Goal: Task Accomplishment & Management: Complete application form

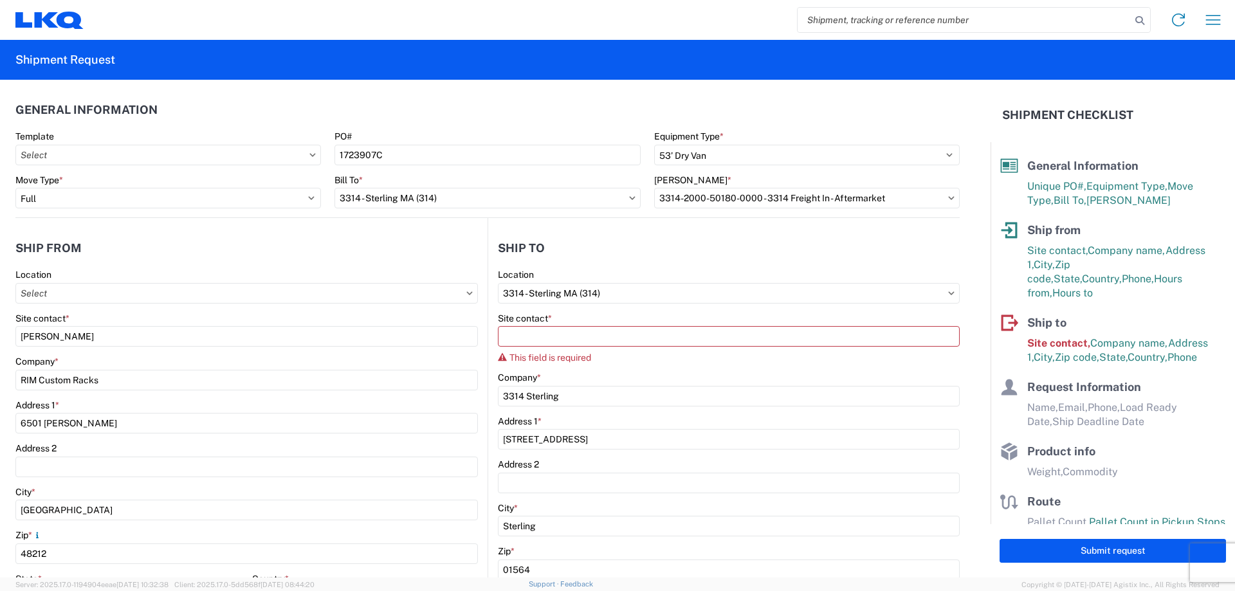
select select "STDV"
select select "FULL"
select select "MI"
select select "US"
select select "MA"
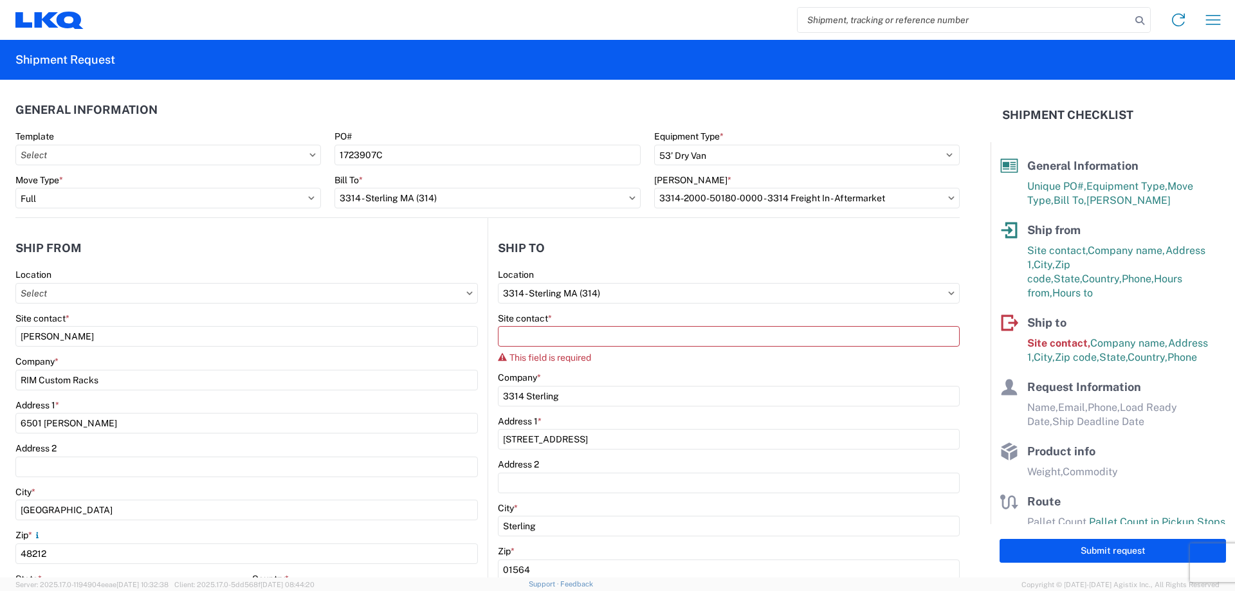
select select "US"
select select "LBS"
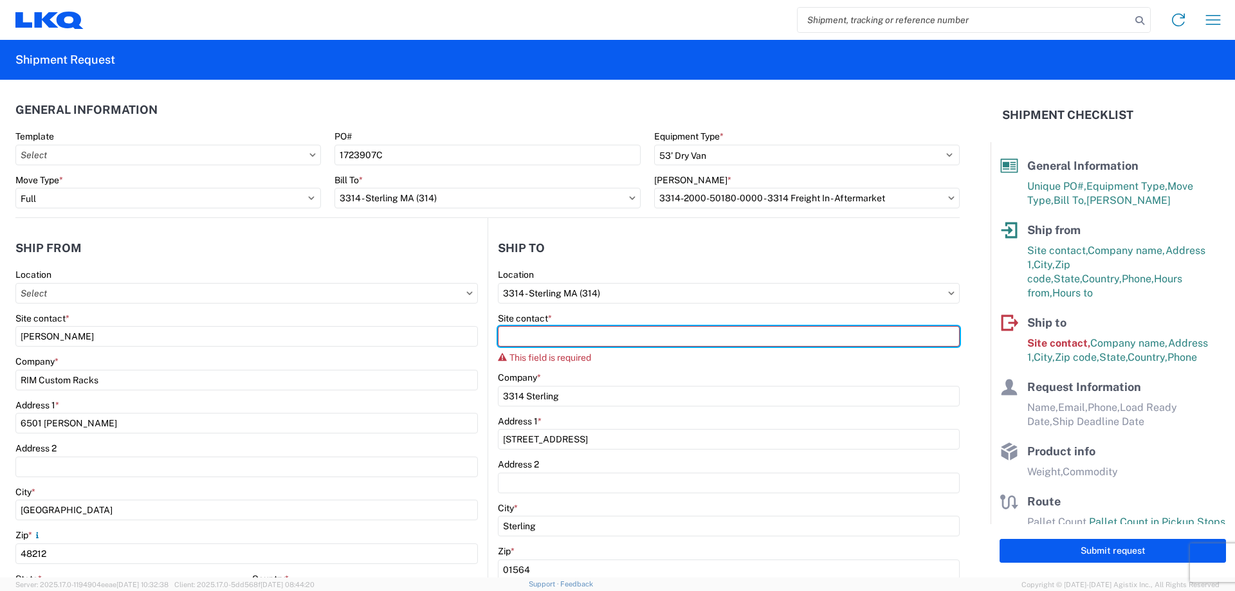
click at [612, 335] on input "Site contact *" at bounding box center [729, 336] width 462 height 21
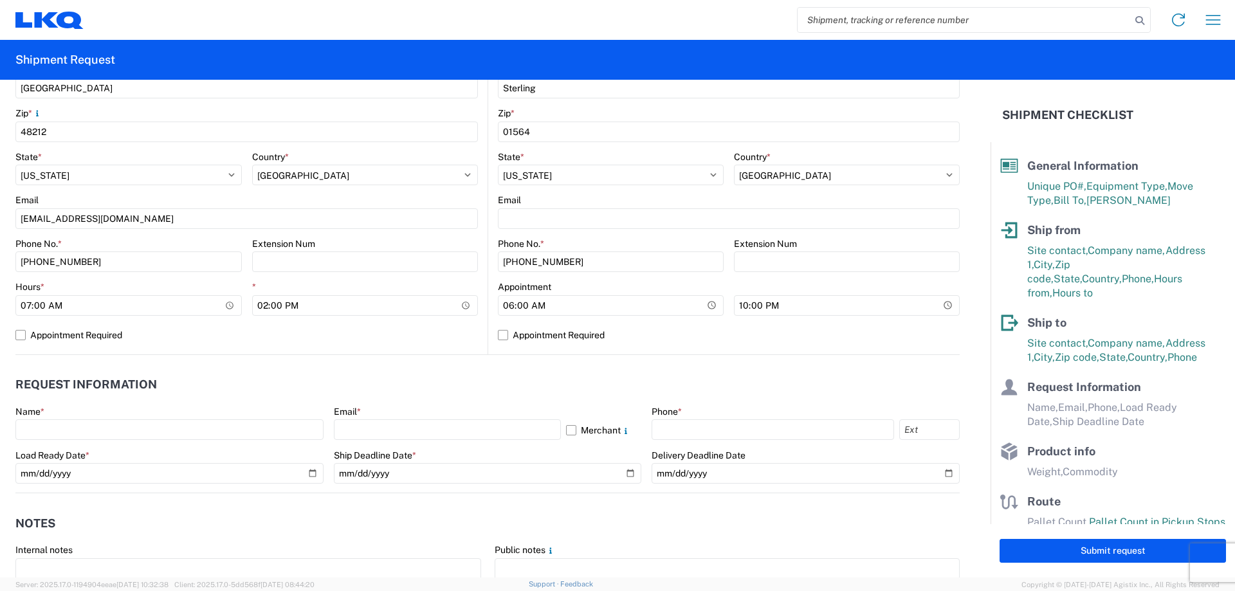
scroll to position [450, 0]
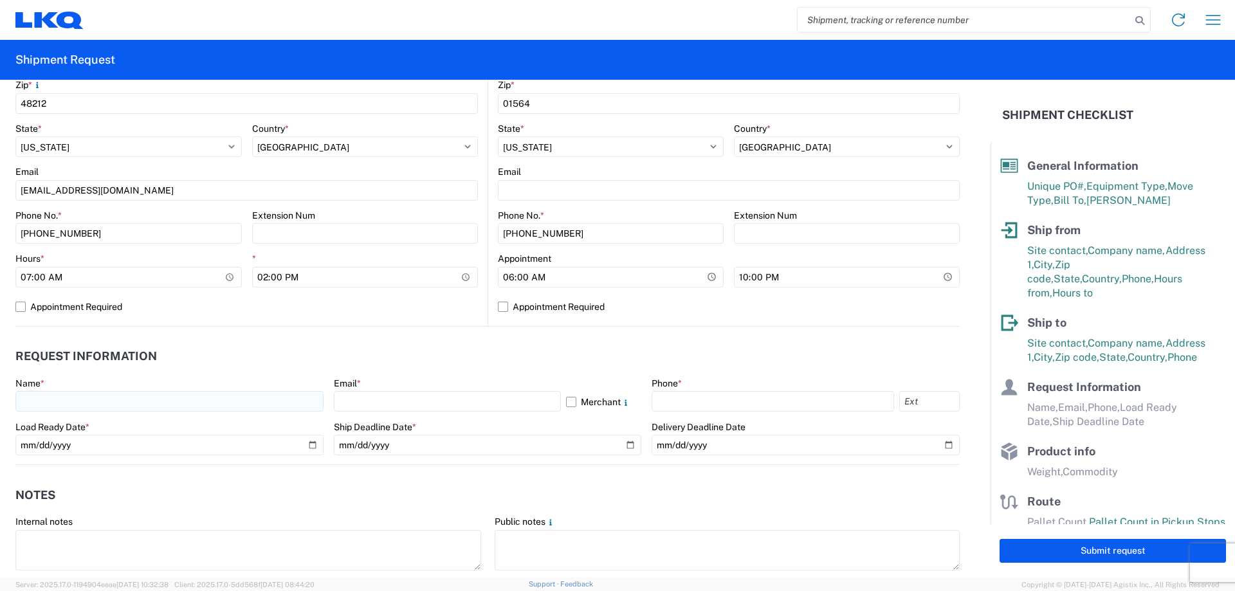
type input "[PERSON_NAME]"
click at [150, 401] on input "text" at bounding box center [169, 401] width 308 height 21
type input "[PERSON_NAME]"
type input "[EMAIL_ADDRESS][DOMAIN_NAME]"
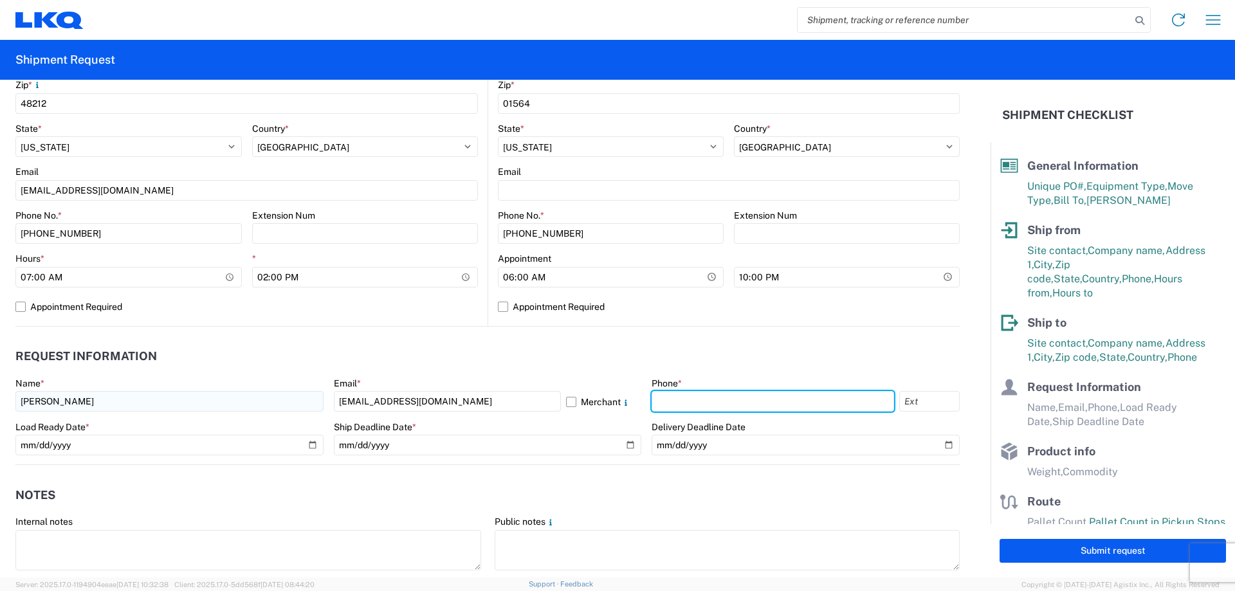
type input "3137433412"
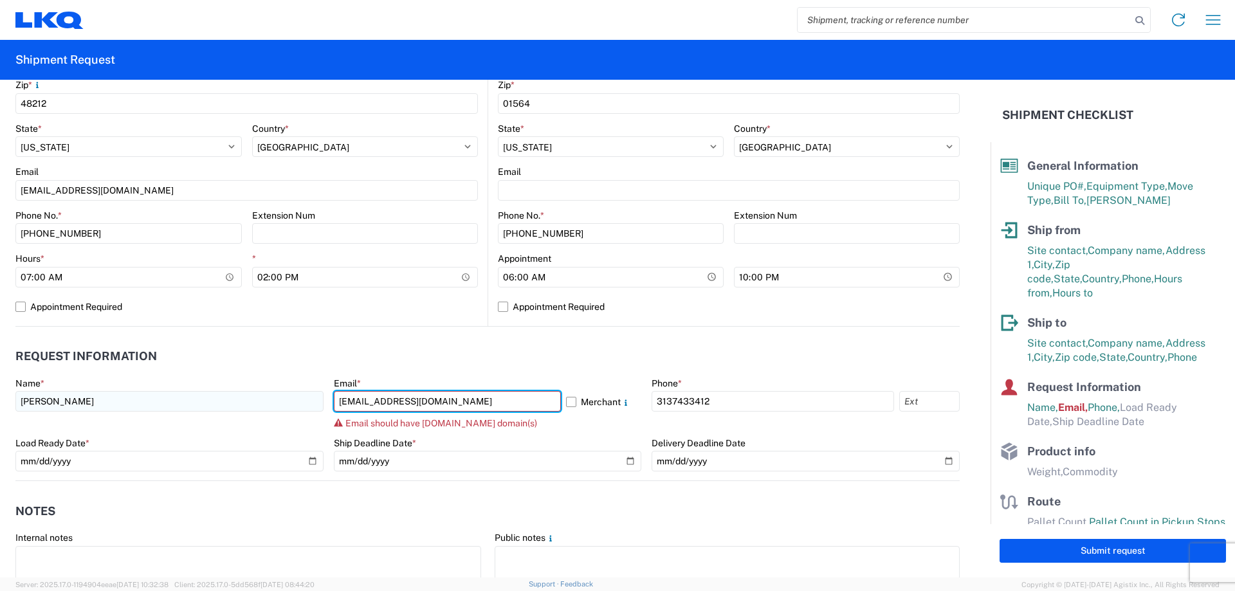
drag, startPoint x: 452, startPoint y: 405, endPoint x: 212, endPoint y: 396, distance: 240.8
click at [212, 396] on div "Name * [PERSON_NAME] Email * [EMAIL_ADDRESS][DOMAIN_NAME] Merchant Email should…" at bounding box center [487, 429] width 944 height 103
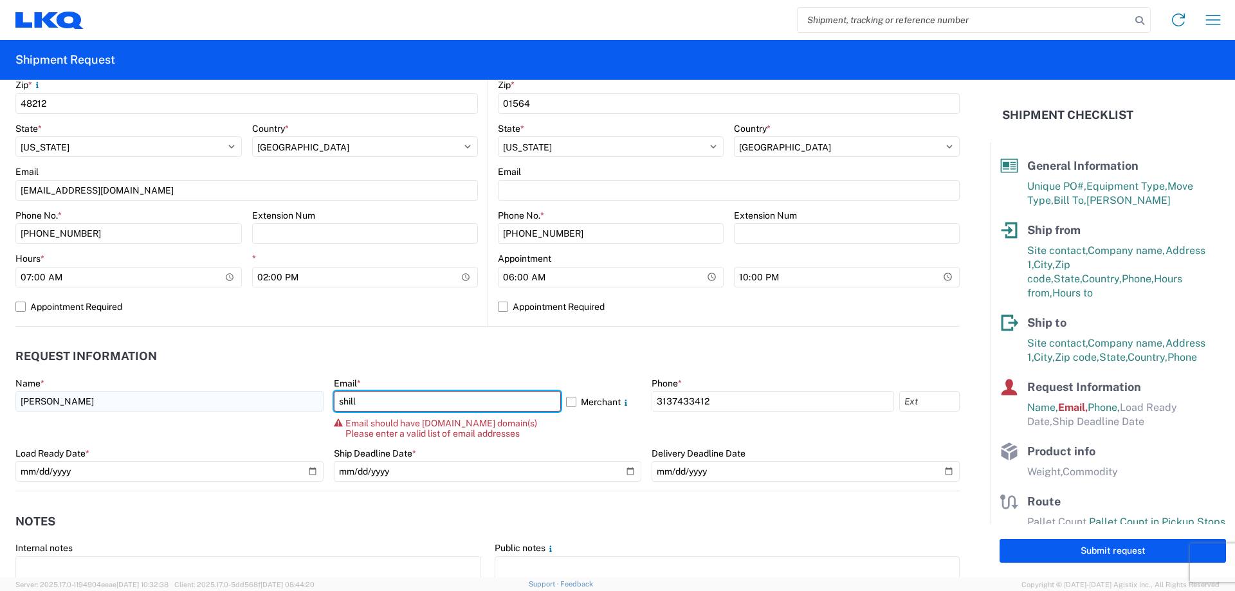
type input "[EMAIL_ADDRESS][DOMAIN_NAME]"
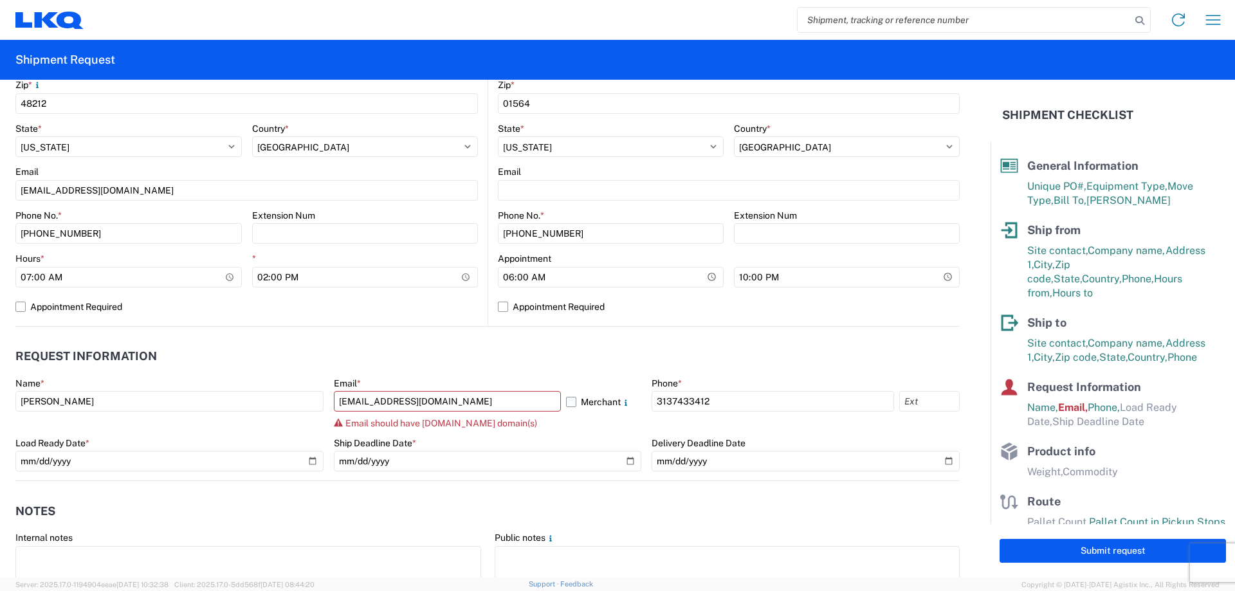
drag, startPoint x: 581, startPoint y: 408, endPoint x: 621, endPoint y: 410, distance: 40.6
click at [583, 408] on label "Merchant" at bounding box center [604, 401] width 76 height 21
click at [0, 0] on input "Merchant" at bounding box center [0, 0] width 0 height 0
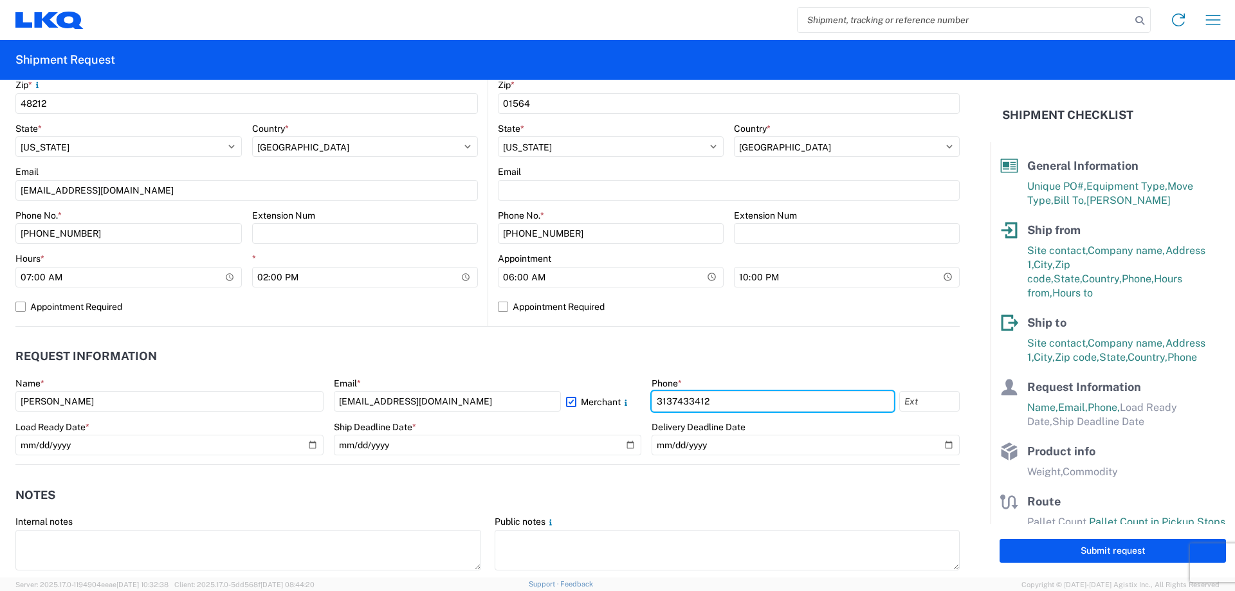
drag, startPoint x: 629, startPoint y: 389, endPoint x: 549, endPoint y: 386, distance: 80.5
click at [549, 386] on div "Name * [PERSON_NAME] Email * [EMAIL_ADDRESS][DOMAIN_NAME] Merchant Phone * [PHO…" at bounding box center [487, 421] width 944 height 87
type input "3132678936"
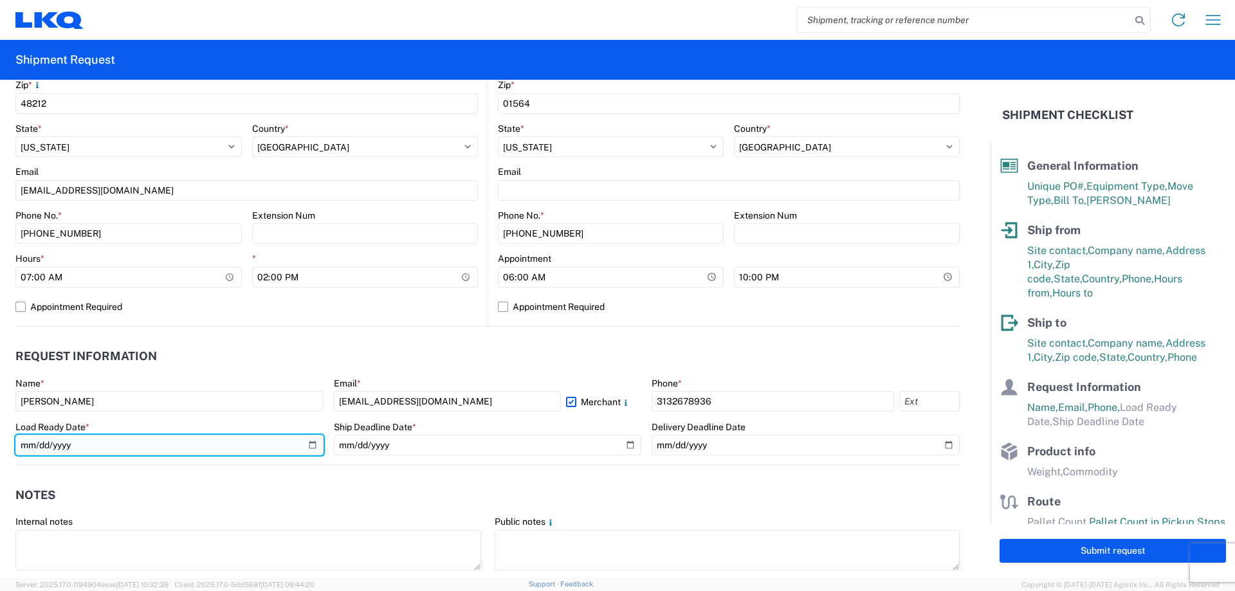
click at [33, 446] on input "date" at bounding box center [169, 445] width 308 height 21
click at [302, 443] on input "date" at bounding box center [169, 445] width 308 height 21
click at [308, 446] on input "date" at bounding box center [169, 445] width 308 height 21
type input "[DATE]"
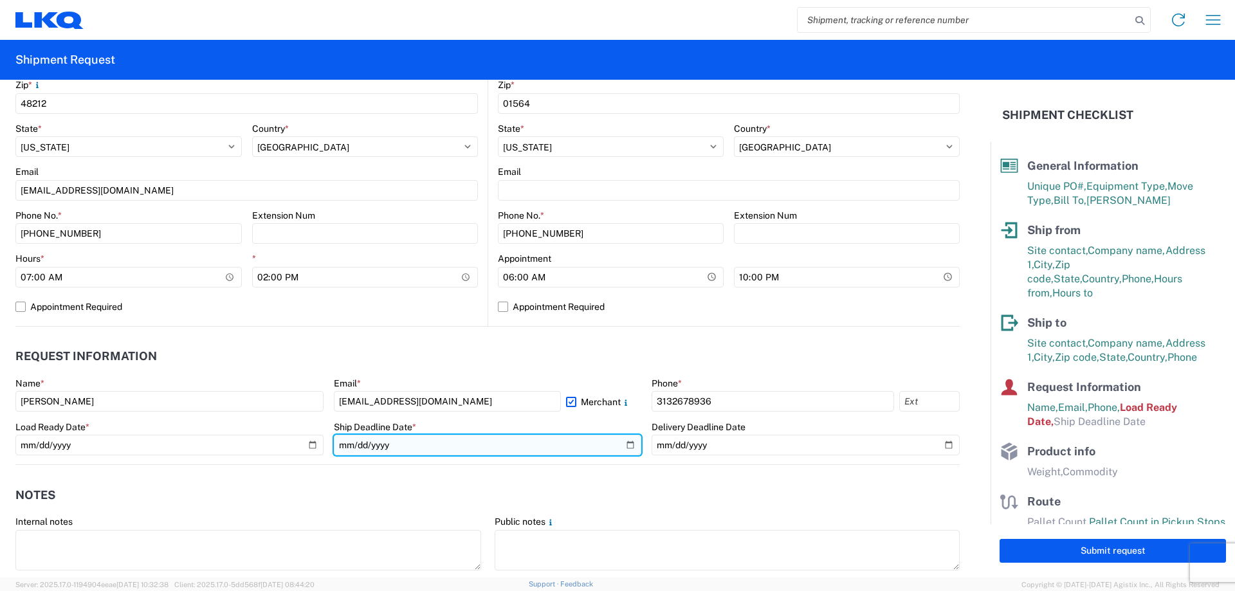
click at [426, 444] on input "date" at bounding box center [488, 445] width 308 height 21
click at [620, 441] on input "date" at bounding box center [488, 445] width 308 height 21
type input "[DATE]"
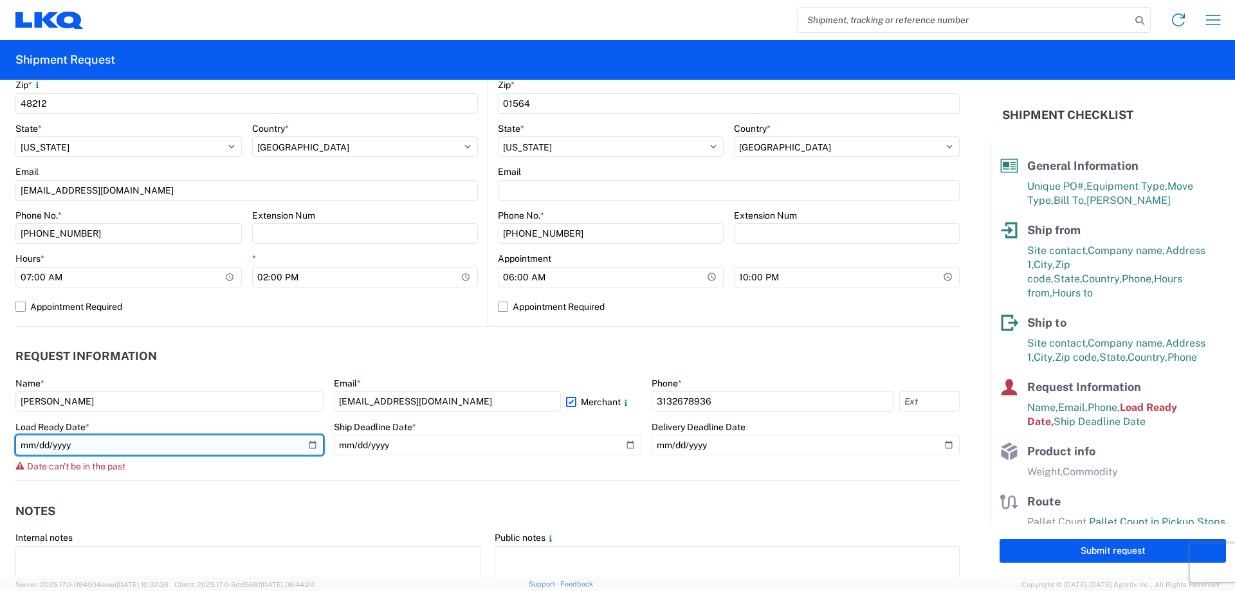
click at [182, 445] on input "[DATE]" at bounding box center [169, 445] width 308 height 21
click at [309, 443] on input "[DATE]" at bounding box center [169, 445] width 308 height 21
type input "[DATE]"
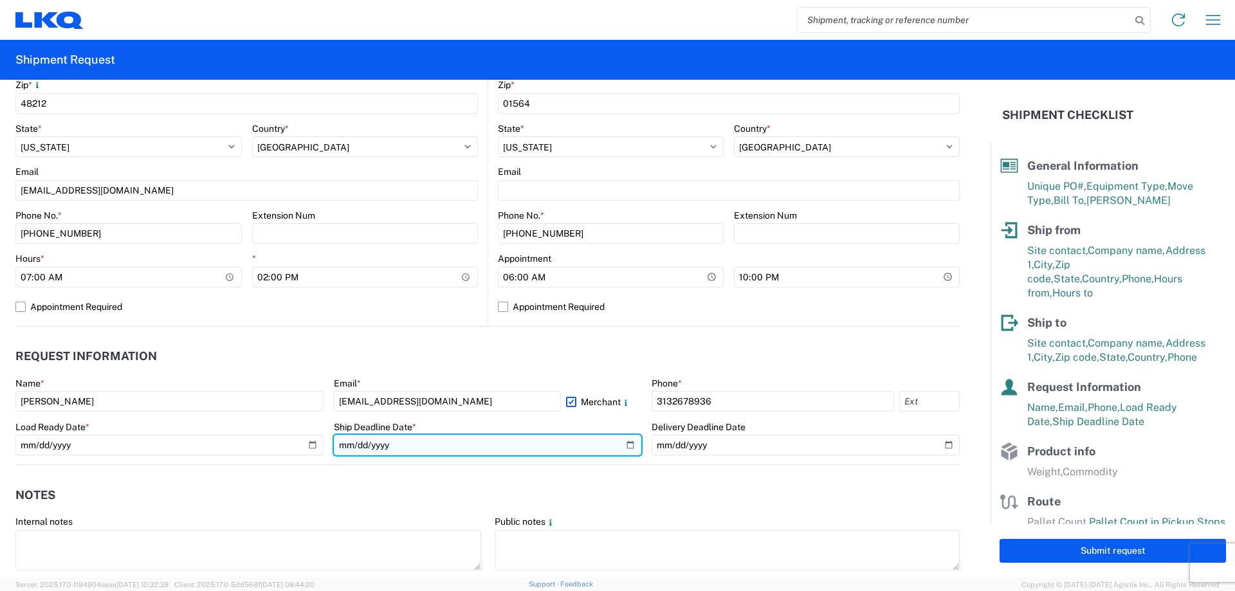
click at [631, 445] on input "[DATE]" at bounding box center [488, 445] width 308 height 21
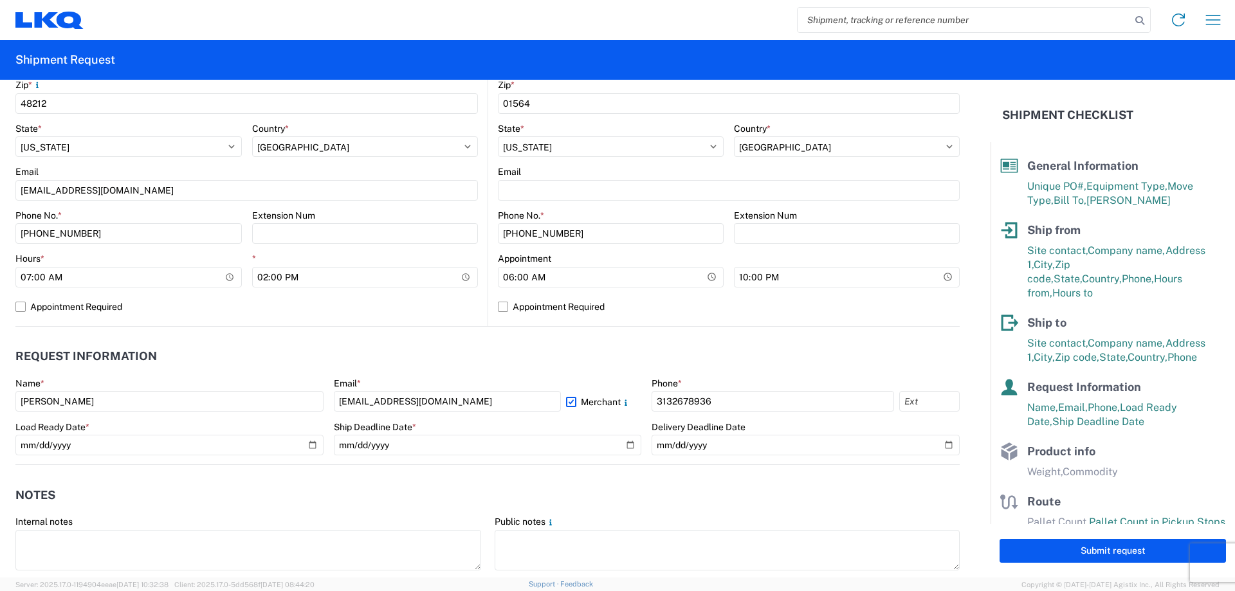
click at [600, 432] on div "Ship Deadline Date *" at bounding box center [488, 427] width 308 height 12
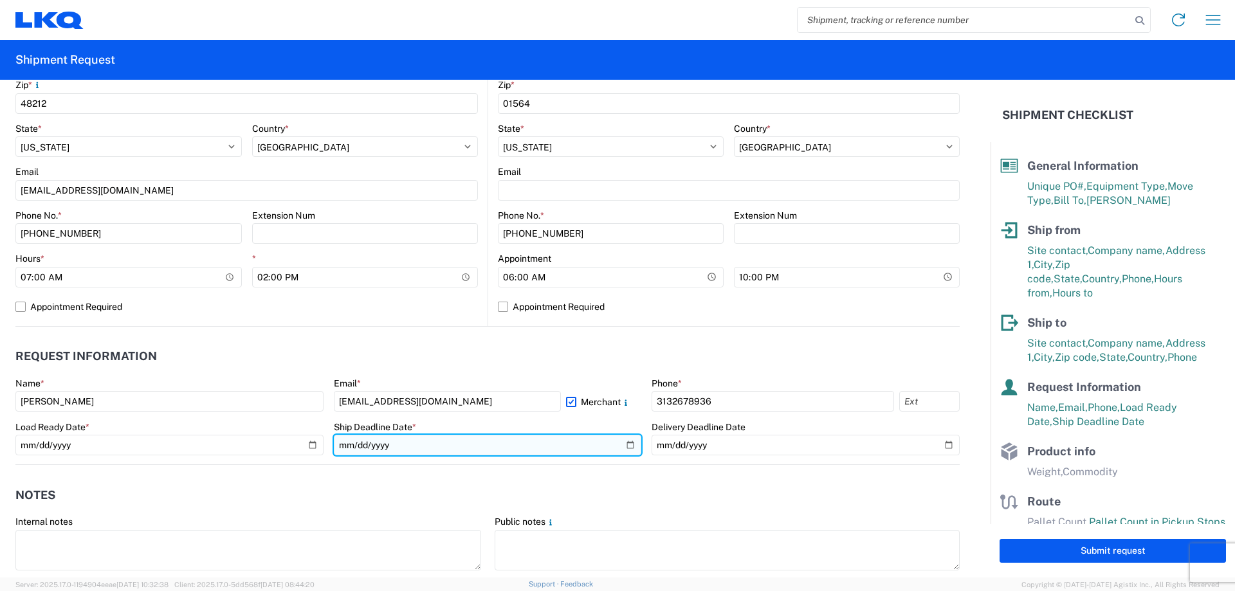
click at [610, 446] on input "[DATE]" at bounding box center [488, 445] width 308 height 21
click at [621, 444] on input "[DATE]" at bounding box center [488, 445] width 308 height 21
type input "[DATE]"
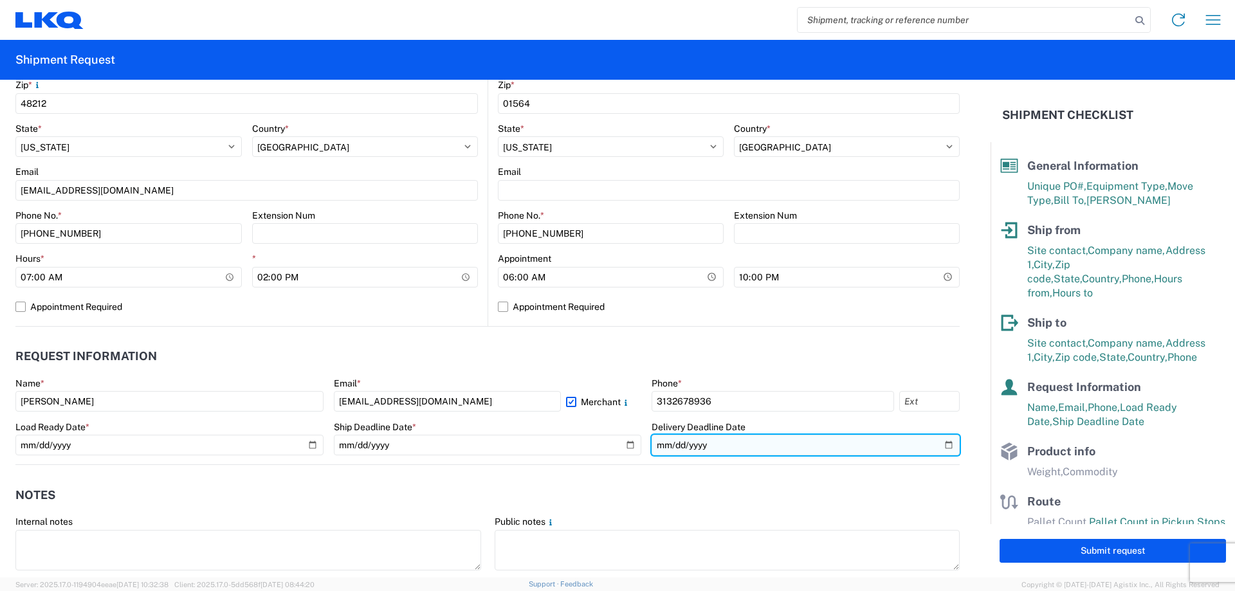
click at [753, 443] on input "date" at bounding box center [806, 445] width 308 height 21
click at [937, 443] on input "date" at bounding box center [806, 445] width 308 height 21
type input "[DATE]"
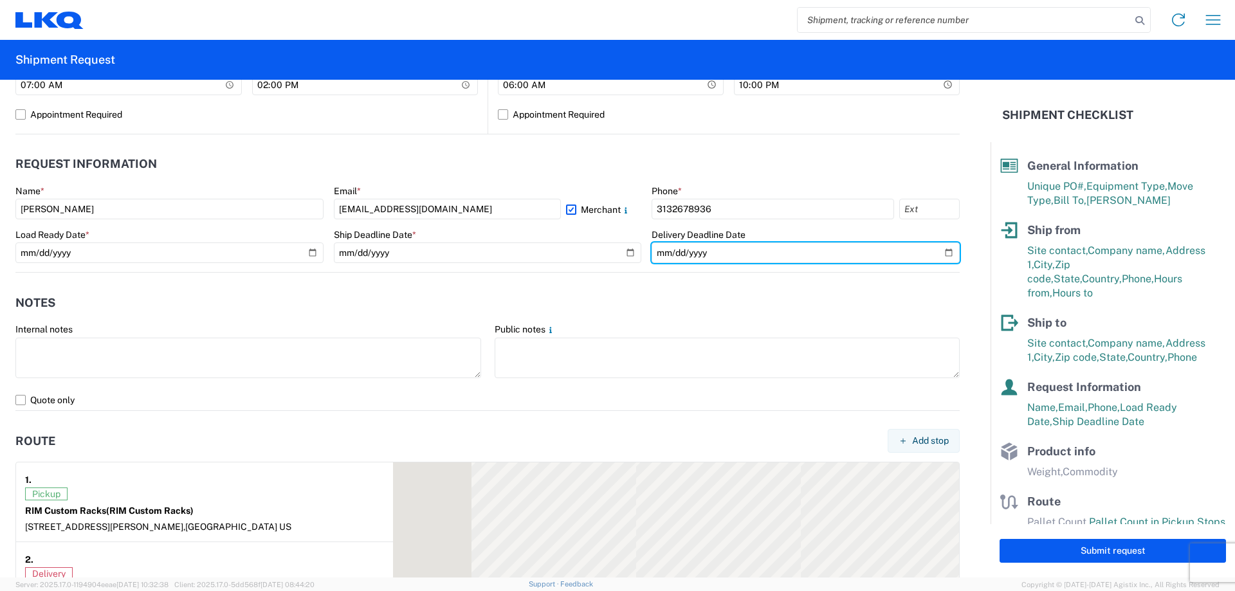
scroll to position [643, 0]
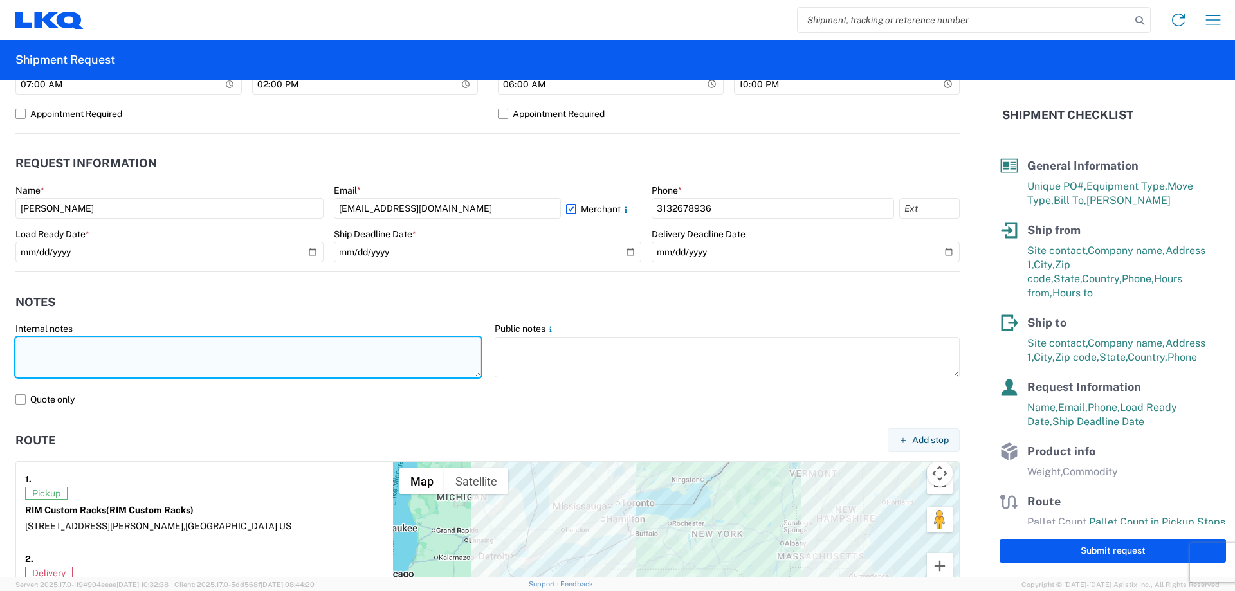
click at [304, 367] on textarea at bounding box center [248, 357] width 466 height 41
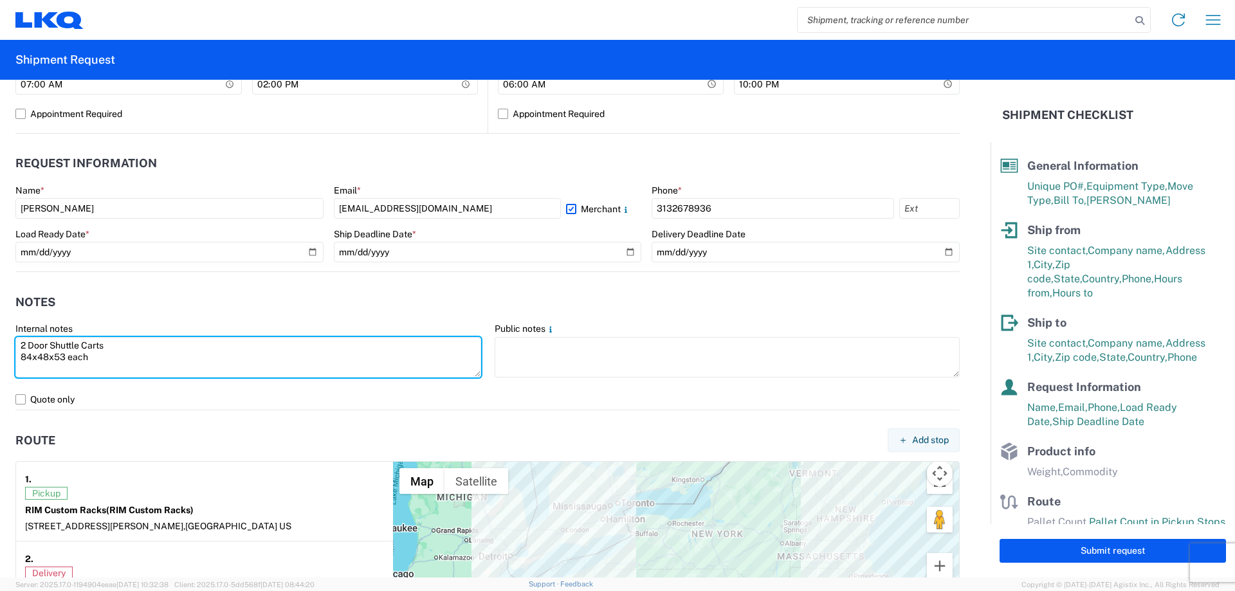
drag, startPoint x: 324, startPoint y: 358, endPoint x: -41, endPoint y: 339, distance: 365.9
click at [0, 339] on html "Home Shipment request Shipment tracking Shipment Request General Information Te…" at bounding box center [617, 295] width 1235 height 591
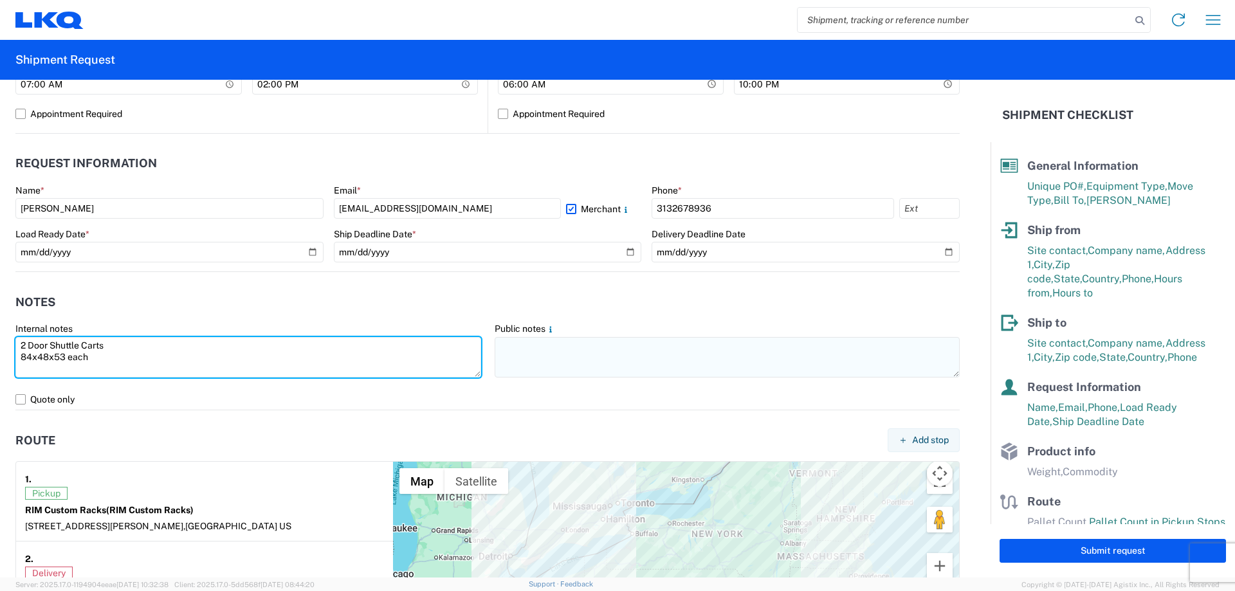
type textarea "2 Door Shuttle Carts 84x48x53 each"
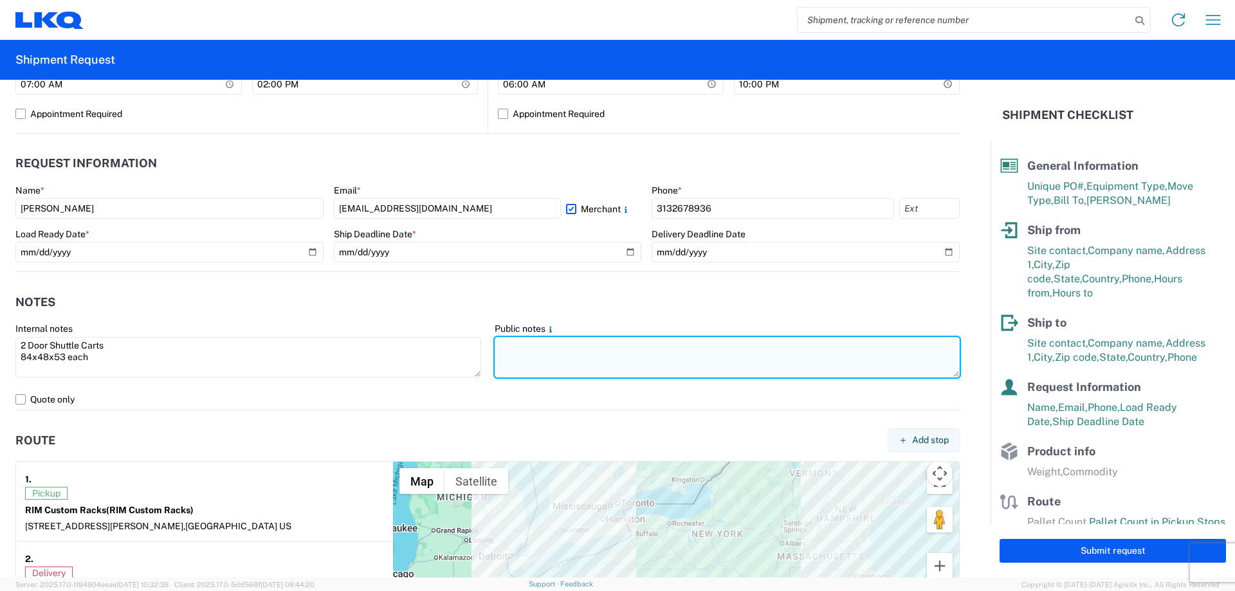
click at [603, 345] on textarea at bounding box center [728, 357] width 466 height 41
paste textarea "2 Door Shuttle Carts 84x48x53 each"
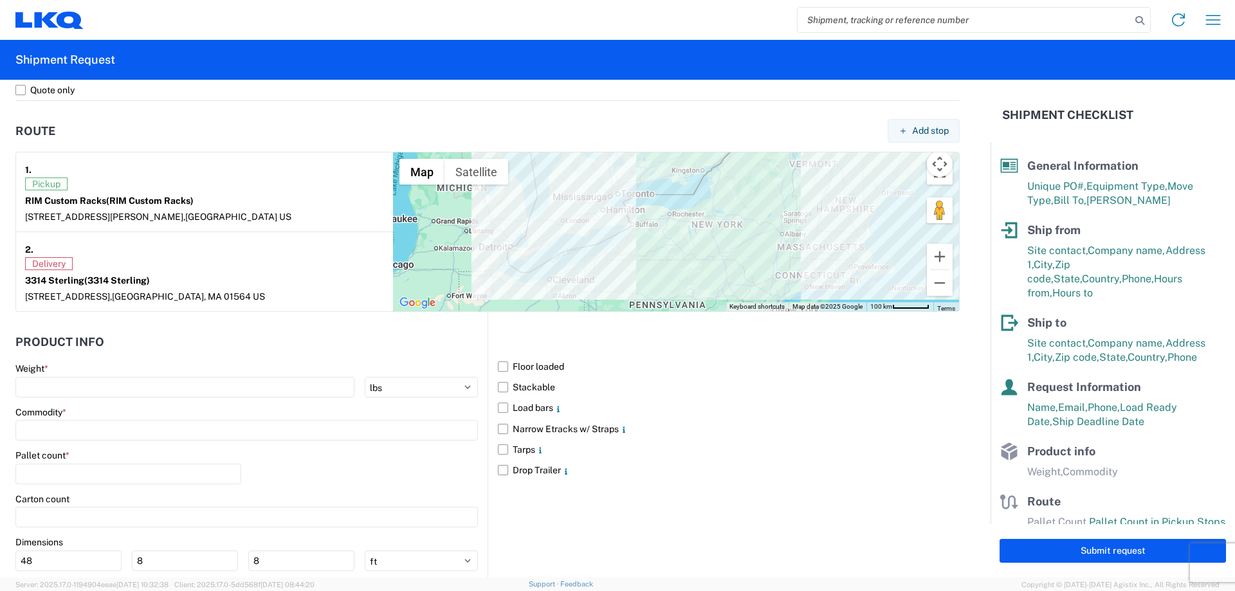
scroll to position [965, 0]
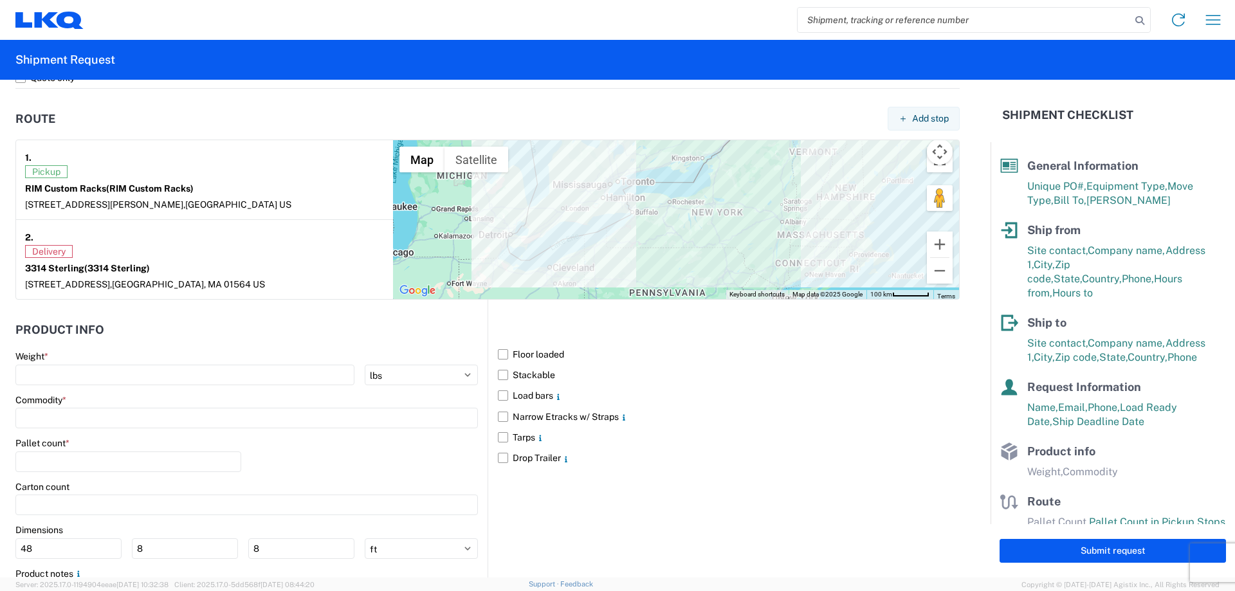
type textarea "2 Door Shuttle Carts 84x48x53 each"
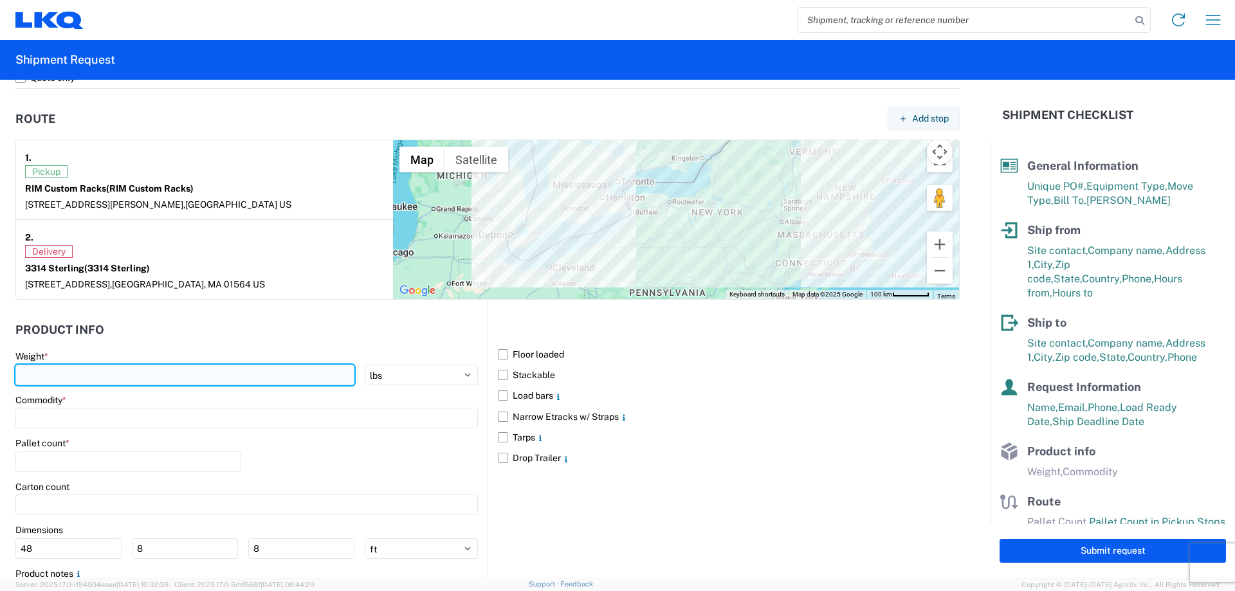
click at [86, 374] on input "number" at bounding box center [184, 375] width 339 height 21
type input "18200"
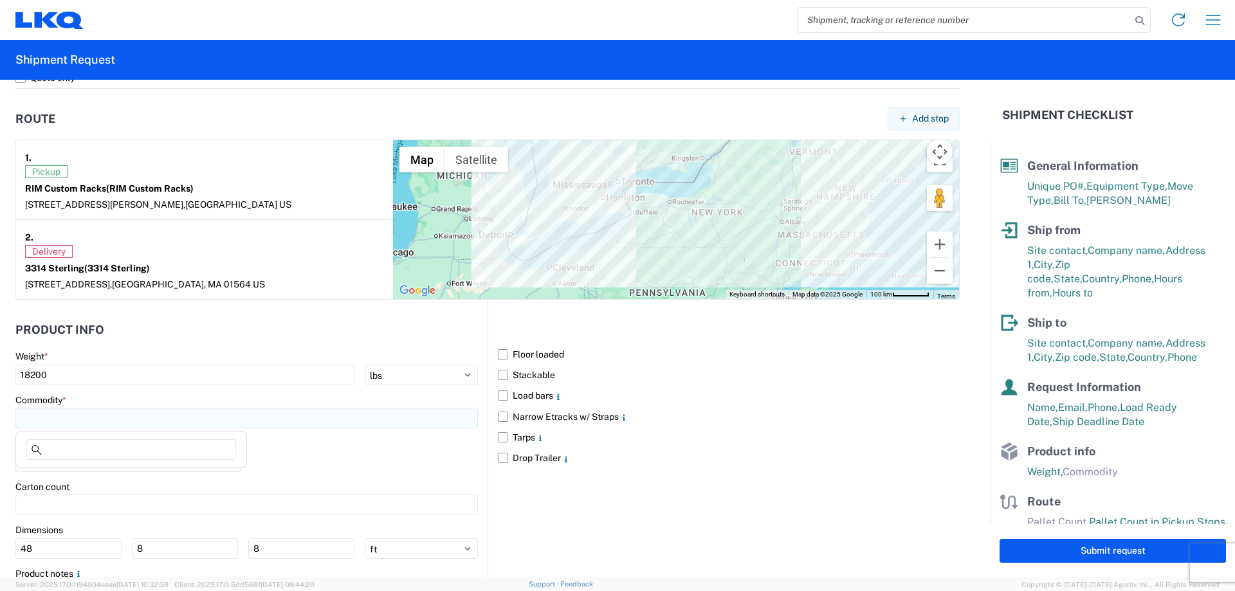
click at [86, 418] on input at bounding box center [246, 418] width 463 height 21
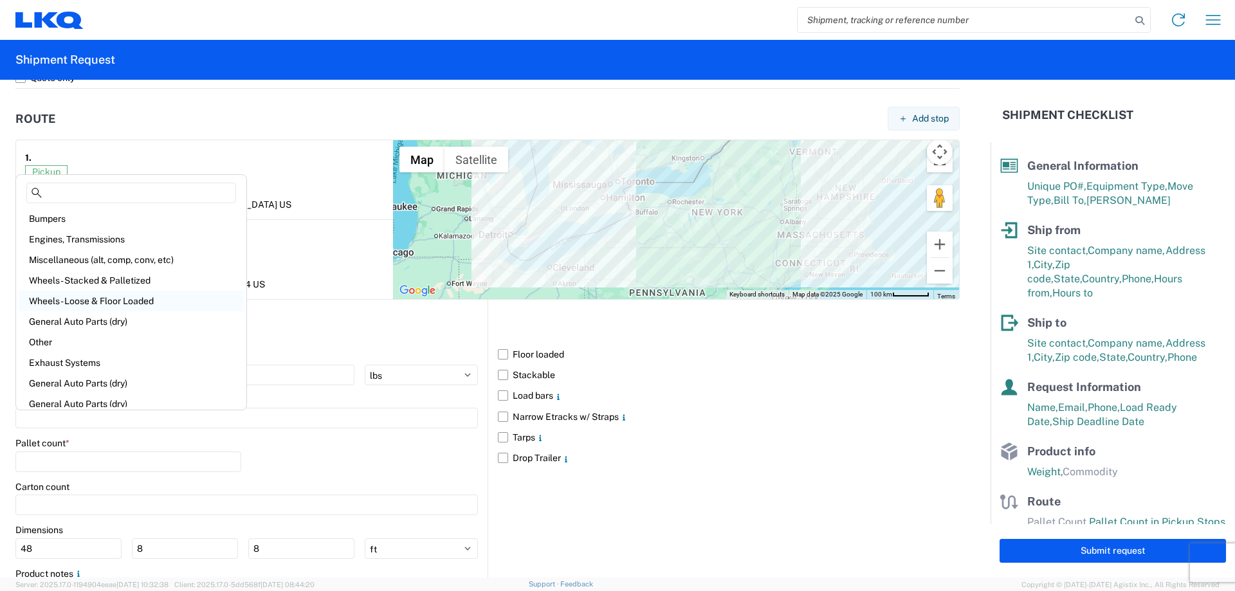
scroll to position [64, 0]
click at [95, 269] on div "Other" at bounding box center [131, 278] width 225 height 21
type input "Other"
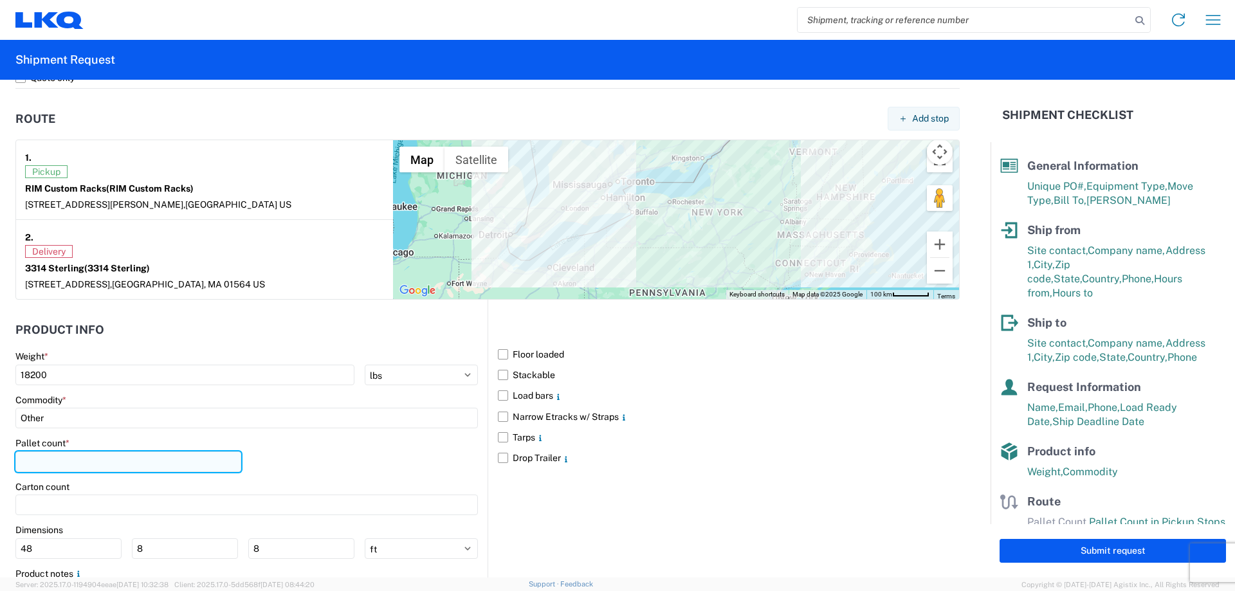
click at [111, 453] on input "number" at bounding box center [128, 462] width 226 height 21
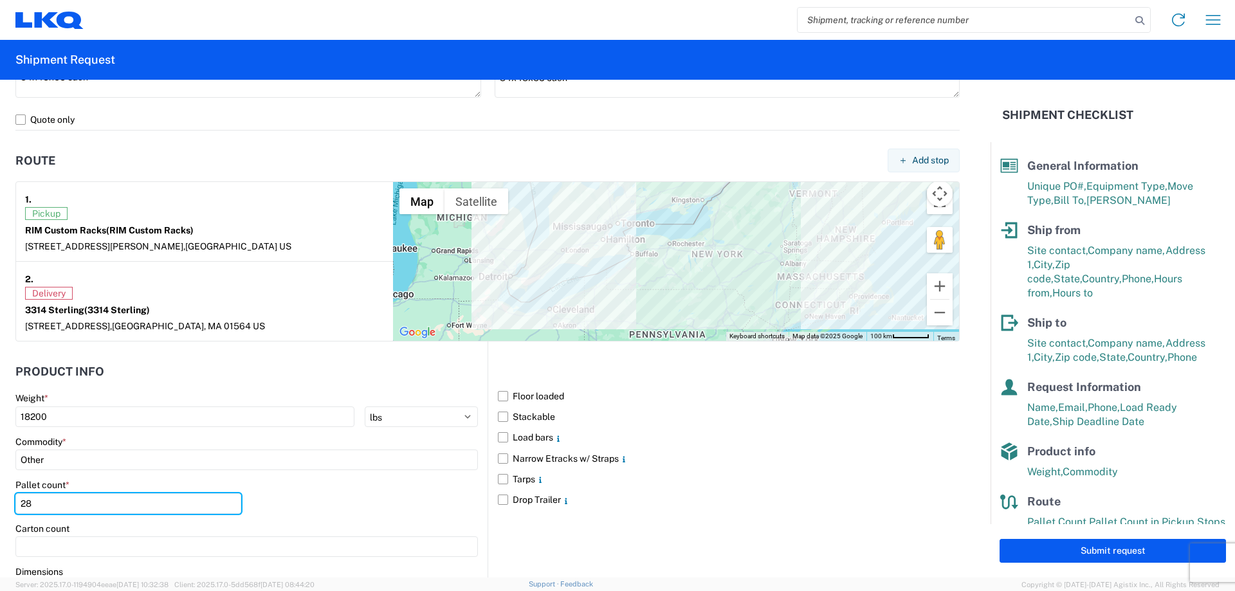
scroll to position [901, 0]
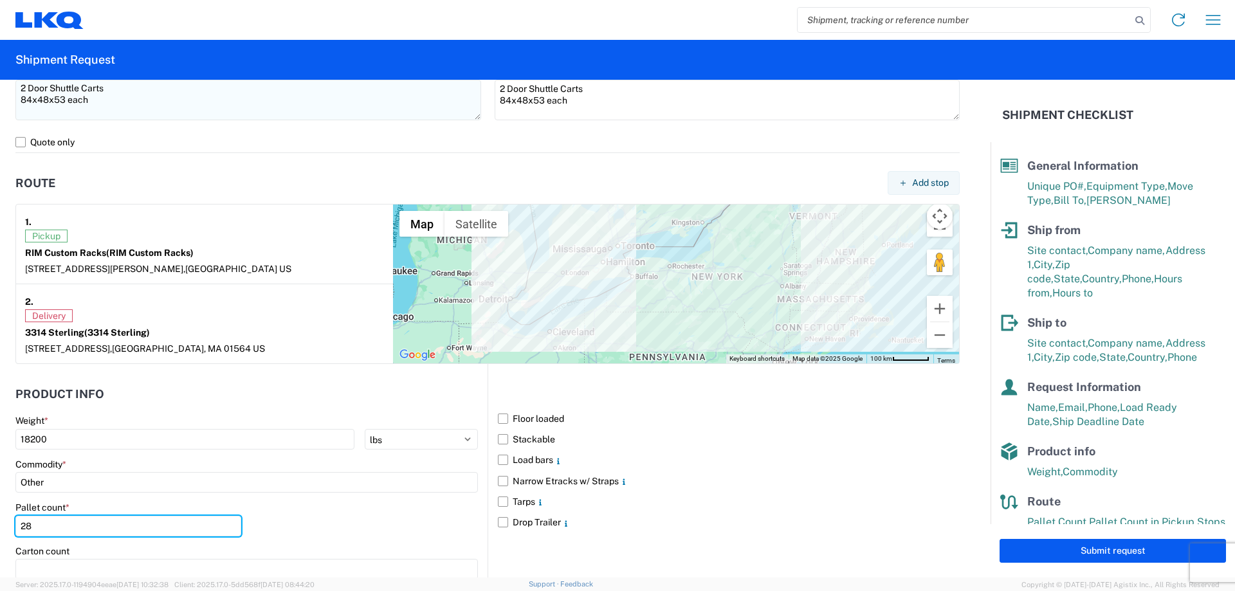
type input "28"
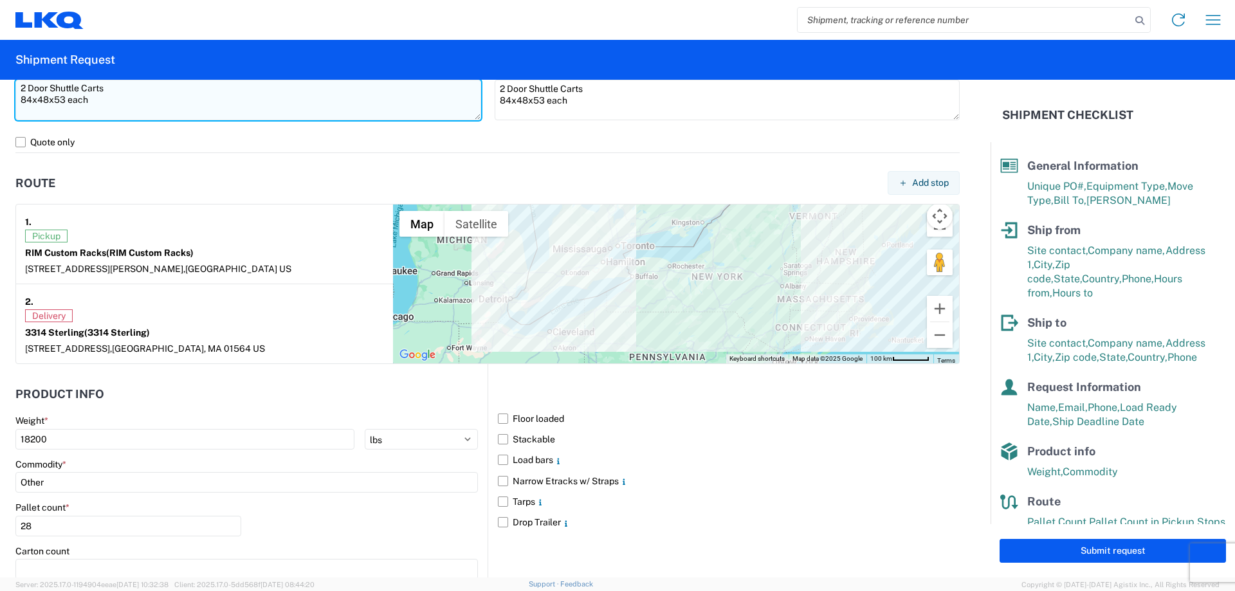
click at [139, 106] on textarea "2 Door Shuttle Carts 84x48x53 each" at bounding box center [248, 100] width 466 height 41
drag, startPoint x: 116, startPoint y: 105, endPoint x: 6, endPoint y: 109, distance: 110.7
click at [6, 109] on form "General Information Template PO# 1723907C Equipment Type * Select 53’ Dry Van F…" at bounding box center [495, 329] width 991 height 498
click at [44, 109] on textarea "2 Door Shuttle Carts 84x48x53 each Stackable" at bounding box center [248, 100] width 466 height 41
drag, startPoint x: 74, startPoint y: 115, endPoint x: 132, endPoint y: 110, distance: 58.1
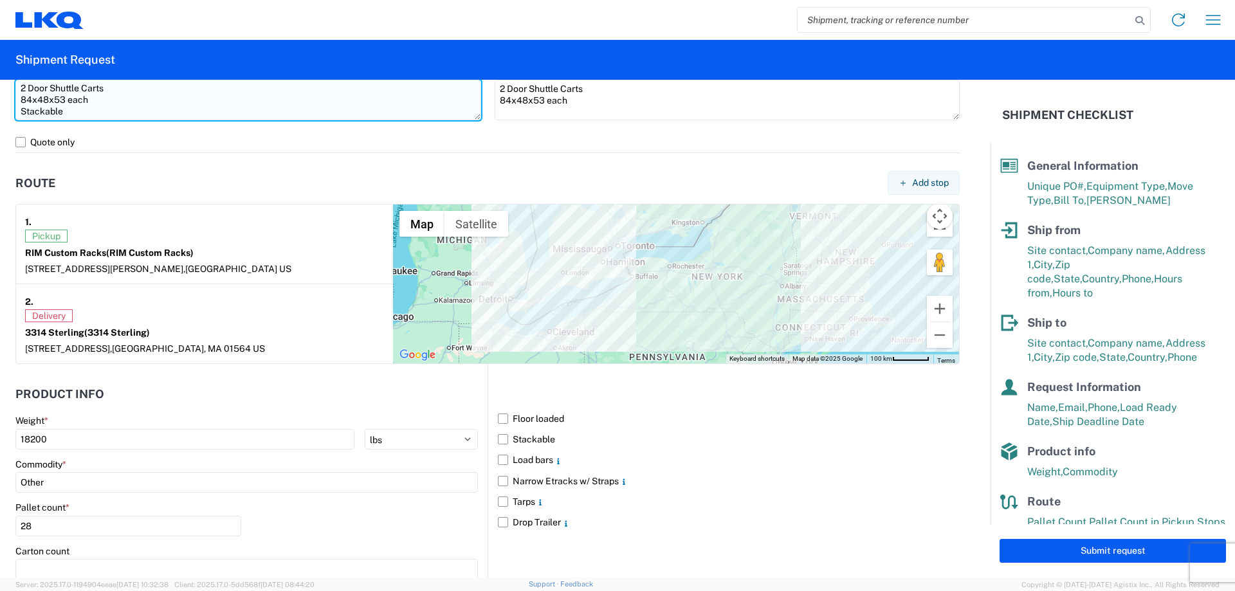
click at [0, 113] on html "Home Shipment request Shipment tracking Shipment Request General Information Te…" at bounding box center [617, 295] width 1235 height 591
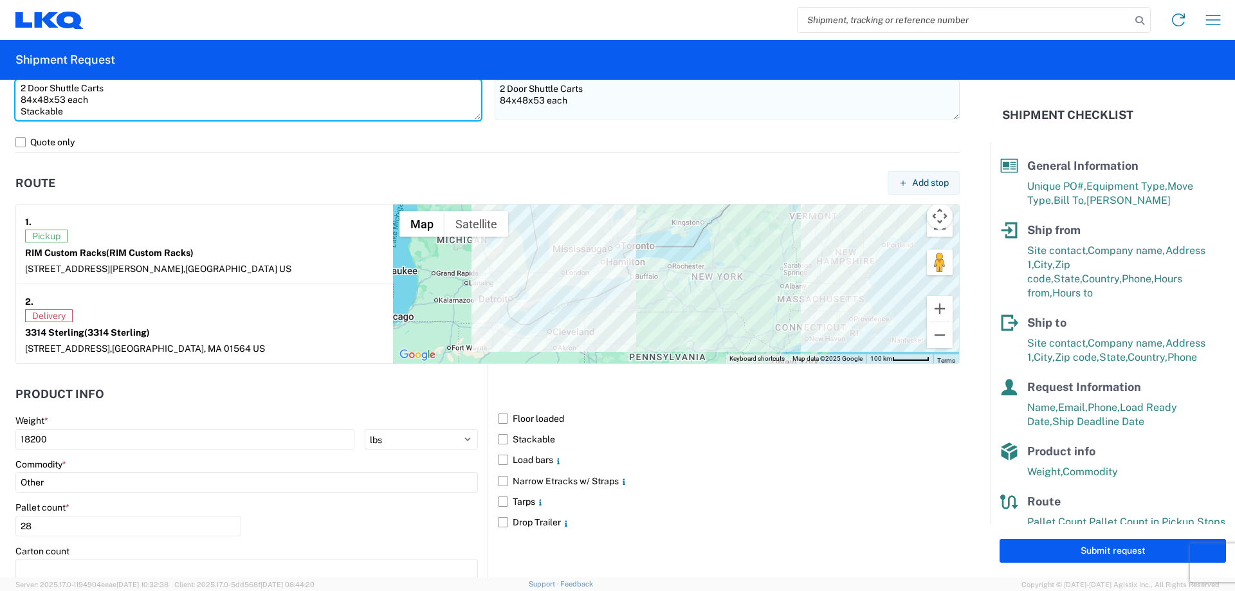
type textarea "2 Door Shuttle Carts 84x48x53 each Stackable"
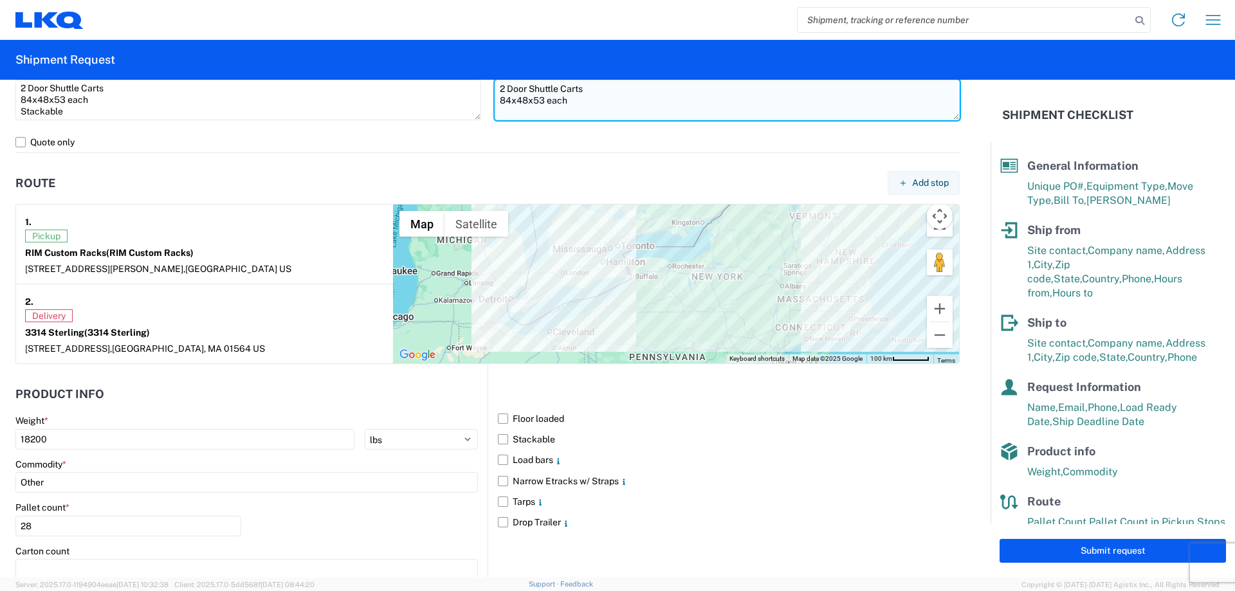
click at [578, 114] on textarea "2 Door Shuttle Carts 84x48x53 each" at bounding box center [728, 100] width 466 height 41
paste textarea "Stackable"
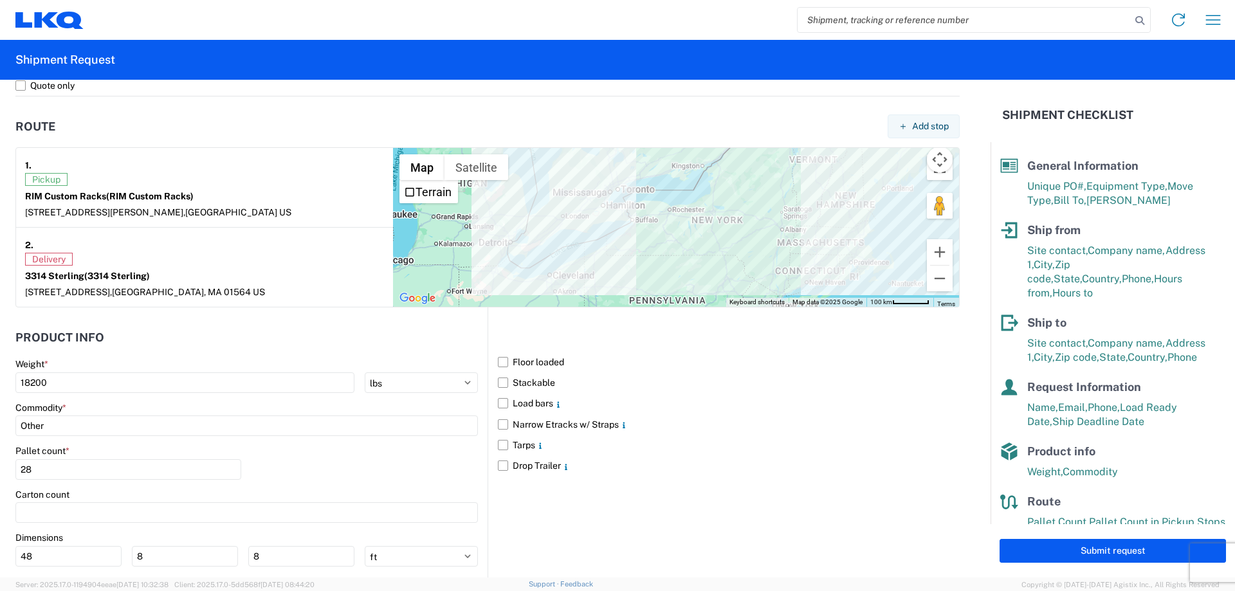
scroll to position [1045, 0]
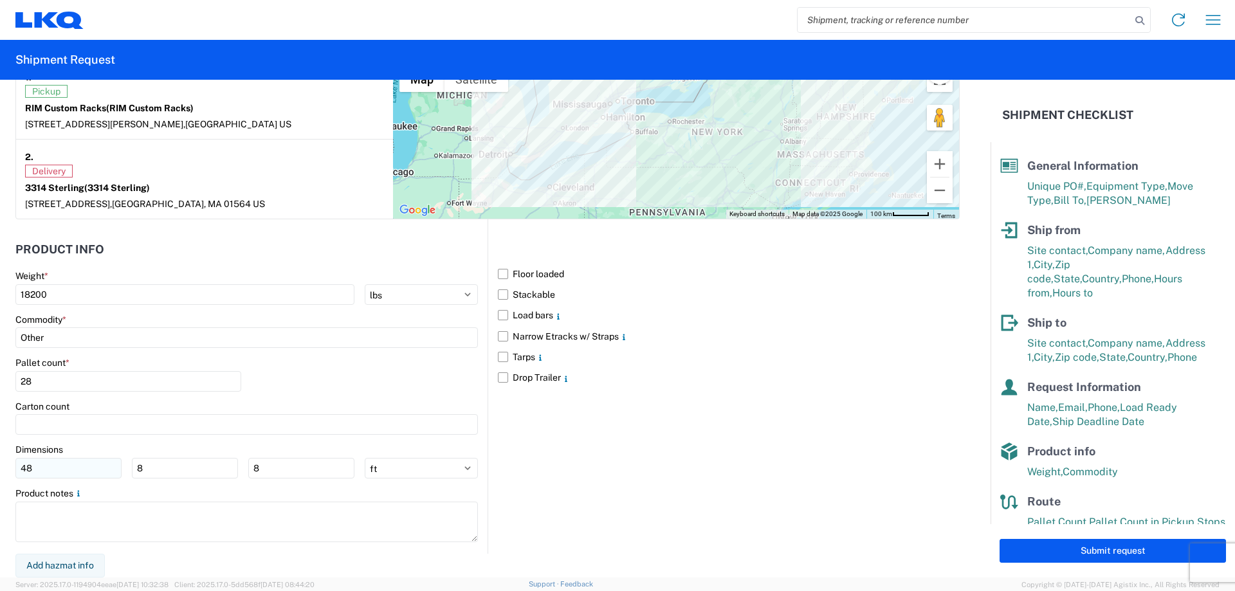
type textarea "2 Door Shuttle Carts 84x48x53 each Stackable"
drag, startPoint x: 87, startPoint y: 471, endPoint x: -79, endPoint y: 466, distance: 166.1
click at [0, 466] on html "Home Shipment request Shipment tracking Shipment Request General Information Te…" at bounding box center [617, 295] width 1235 height 591
type input "84"
type input "48"
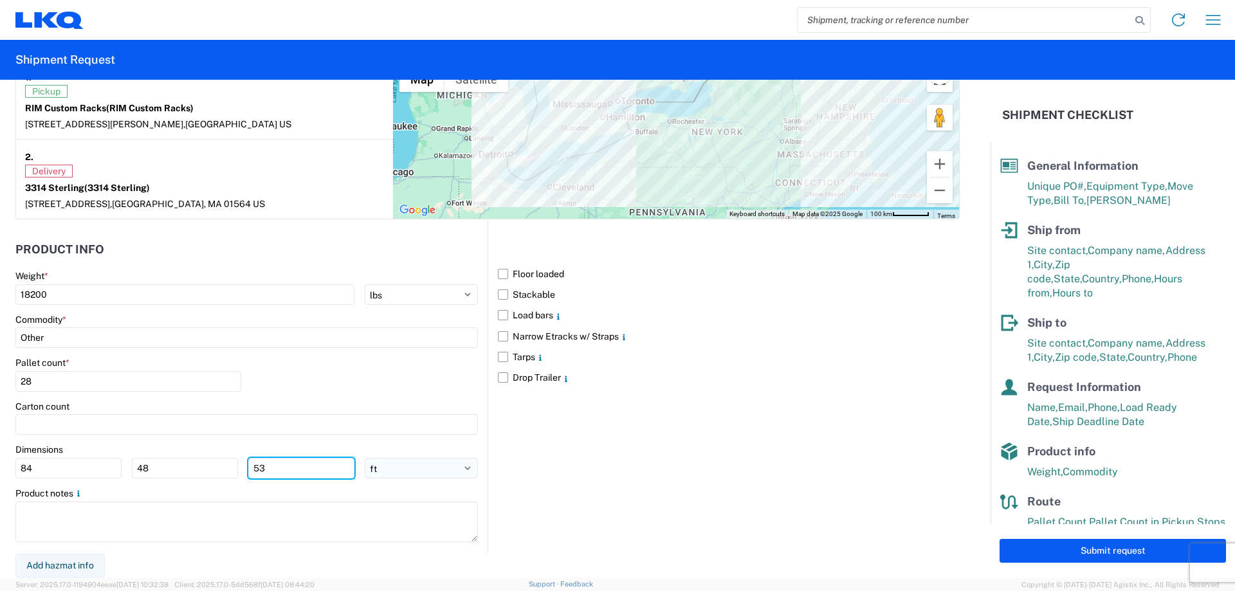
type input "53"
drag, startPoint x: 401, startPoint y: 468, endPoint x: 403, endPoint y: 477, distance: 8.5
click at [402, 468] on select "ft in cm" at bounding box center [421, 468] width 113 height 21
select select "IN"
click at [365, 458] on select "ft in cm" at bounding box center [421, 468] width 113 height 21
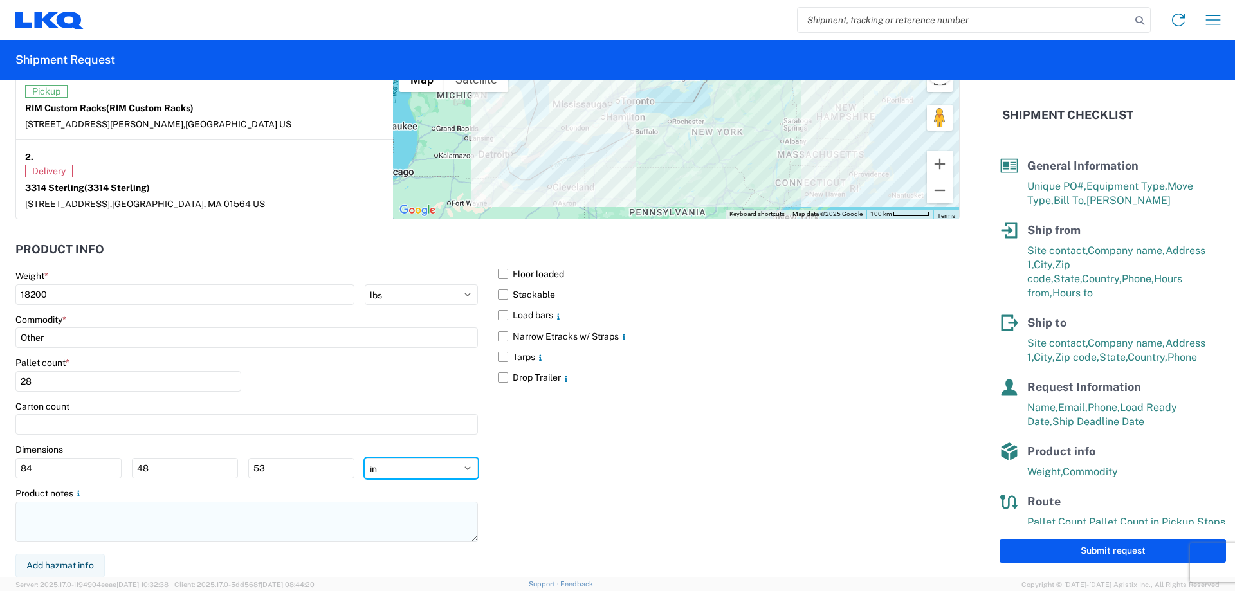
type input "1008"
type input "576"
type input "636"
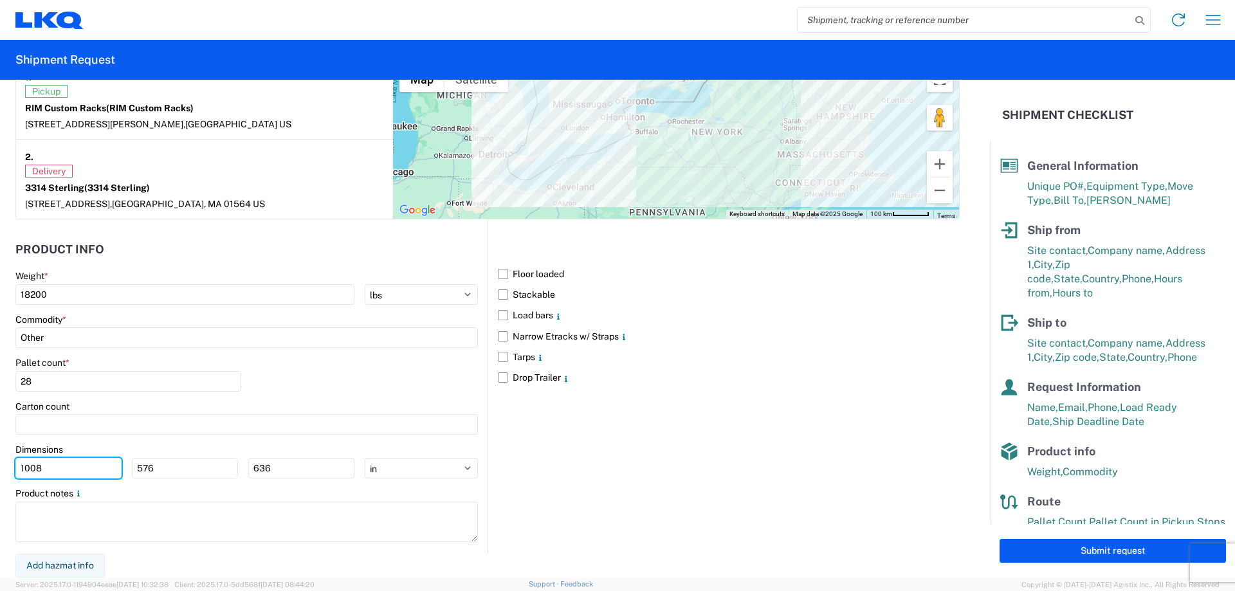
drag, startPoint x: 89, startPoint y: 471, endPoint x: -118, endPoint y: 465, distance: 207.2
click at [0, 465] on html "Home Shipment request Shipment tracking Shipment Request General Information Te…" at bounding box center [617, 295] width 1235 height 591
type input "84"
type input "48"
type input "53"
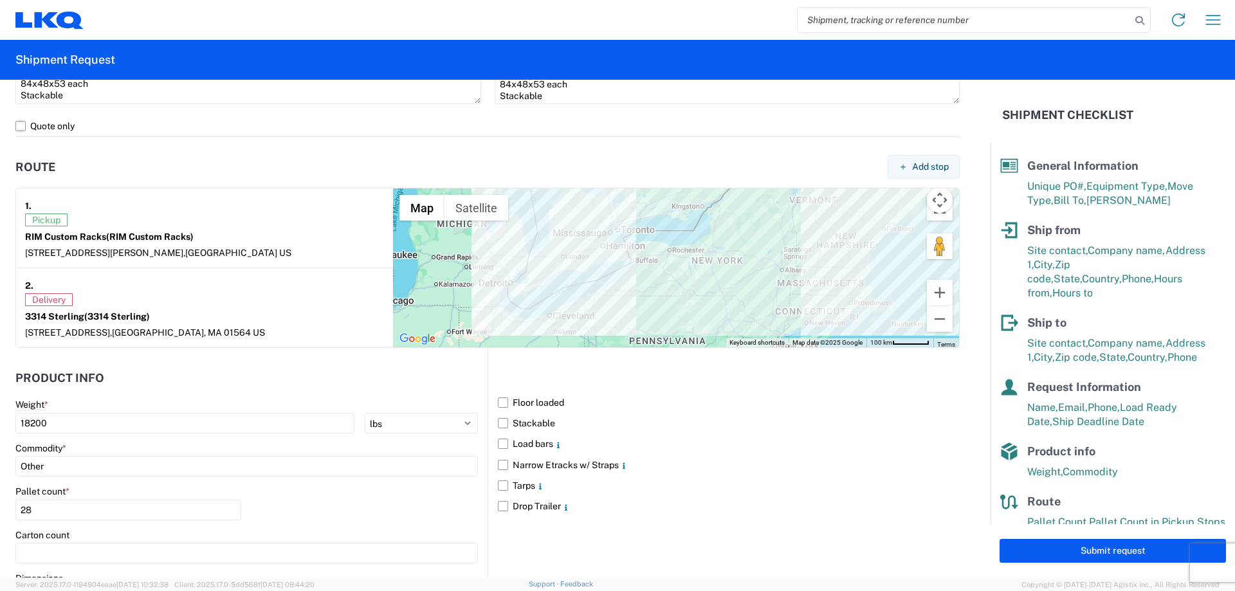
scroll to position [852, 0]
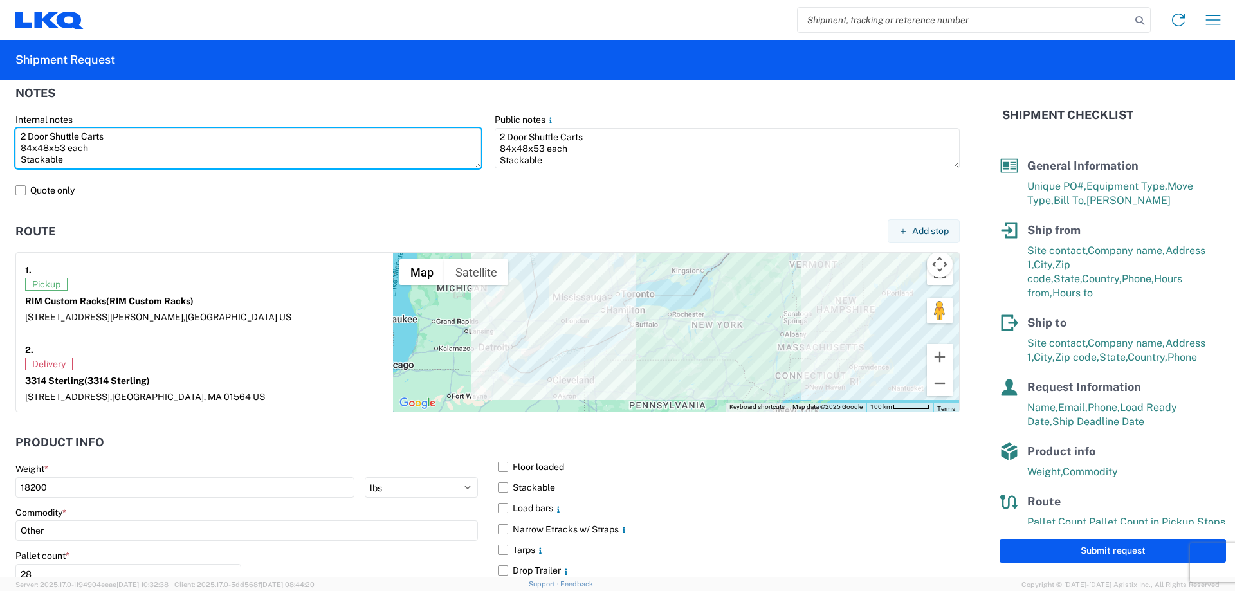
drag, startPoint x: 84, startPoint y: 158, endPoint x: -21, endPoint y: 113, distance: 114.1
click at [0, 113] on html "Home Shipment request Shipment tracking Shipment Request General Information Te…" at bounding box center [617, 295] width 1235 height 591
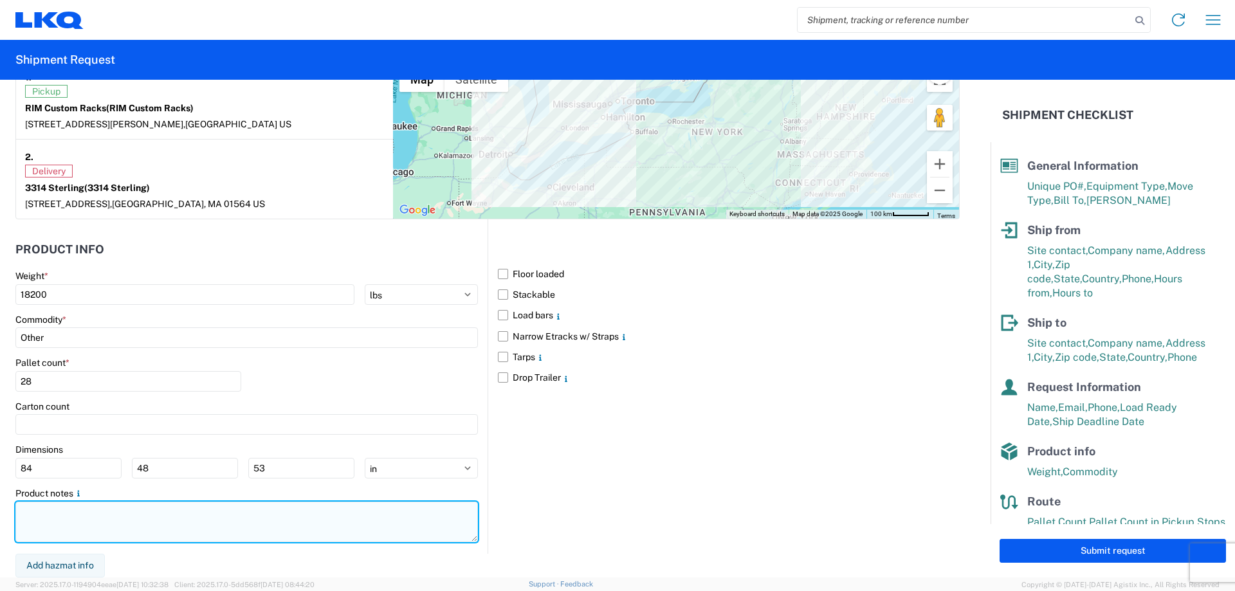
click at [118, 515] on textarea at bounding box center [246, 522] width 463 height 41
paste textarea "2 Door Shuttle Carts 84x48x53 each Stackable"
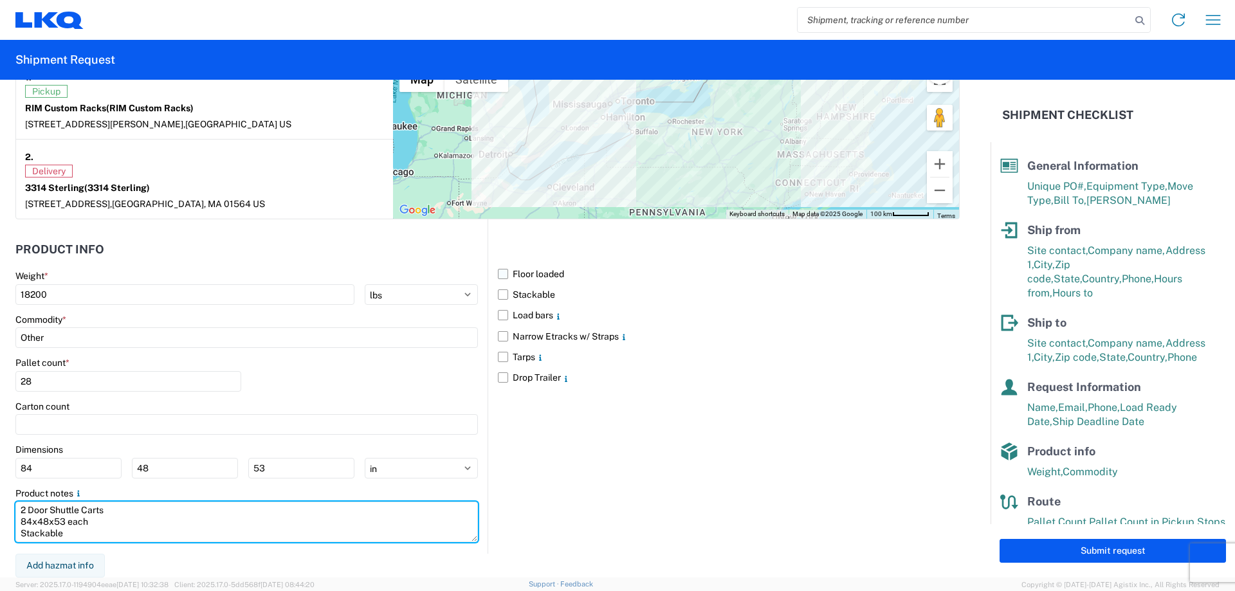
type textarea "2 Door Shuttle Carts 84x48x53 each Stackable"
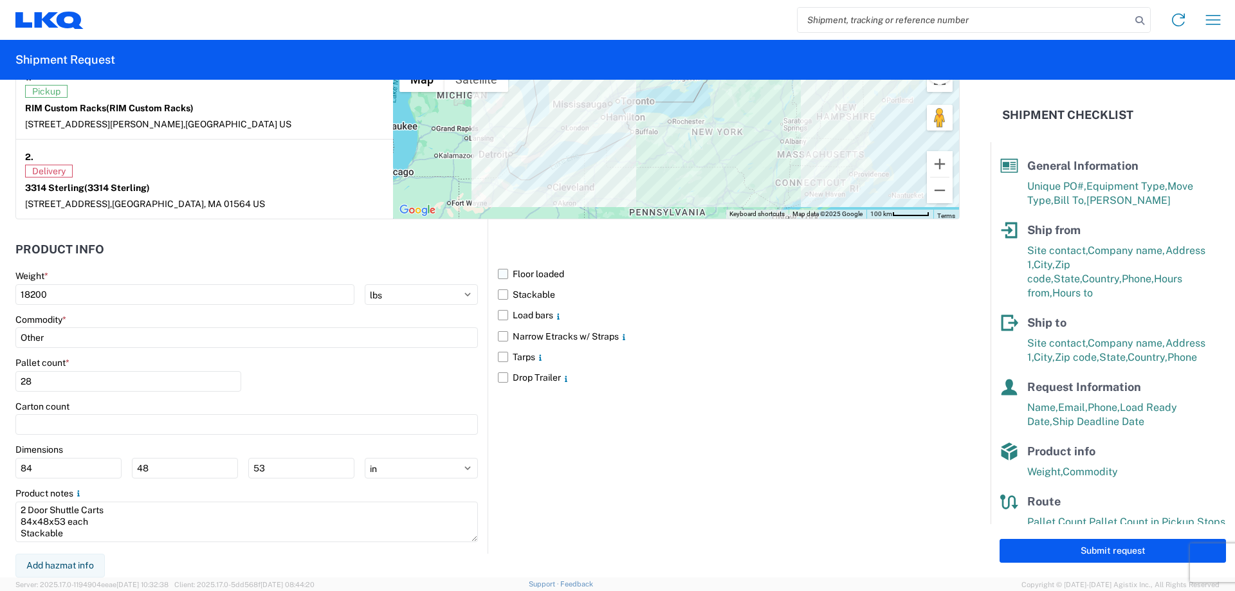
click at [522, 282] on label "Floor loaded" at bounding box center [729, 274] width 462 height 21
click at [0, 0] on input "Floor loaded" at bounding box center [0, 0] width 0 height 0
click at [519, 291] on label "Stackable" at bounding box center [729, 294] width 462 height 21
click at [0, 0] on input "Stackable" at bounding box center [0, 0] width 0 height 0
click at [498, 271] on label "Floor loaded" at bounding box center [729, 274] width 462 height 21
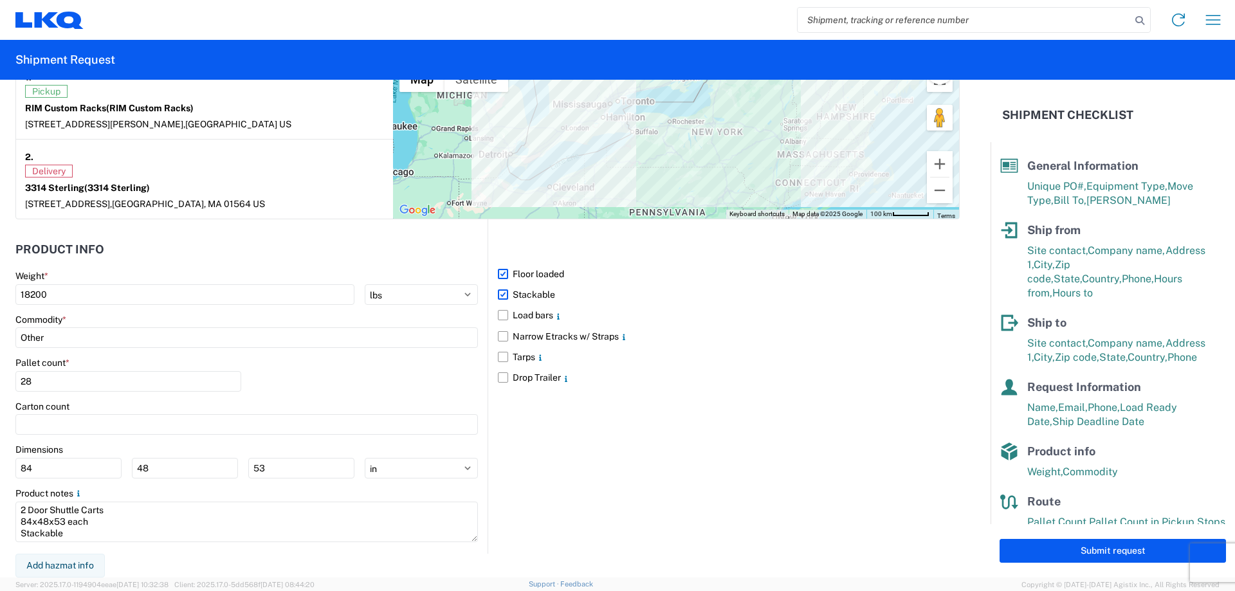
click at [0, 0] on input "Floor loaded" at bounding box center [0, 0] width 0 height 0
click at [498, 312] on label "Load bars" at bounding box center [729, 315] width 462 height 21
click at [0, 0] on input "Load bars" at bounding box center [0, 0] width 0 height 0
click at [1070, 553] on button "Submit request" at bounding box center [1113, 551] width 226 height 24
select select "MI"
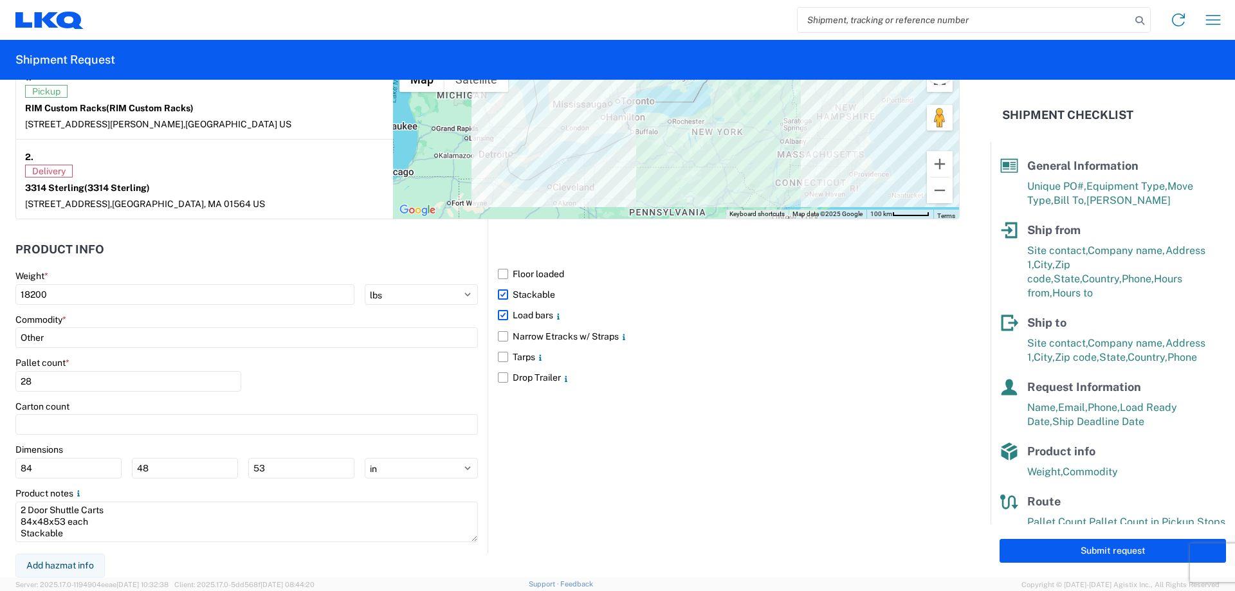
select select "US"
